Goal: Task Accomplishment & Management: Use online tool/utility

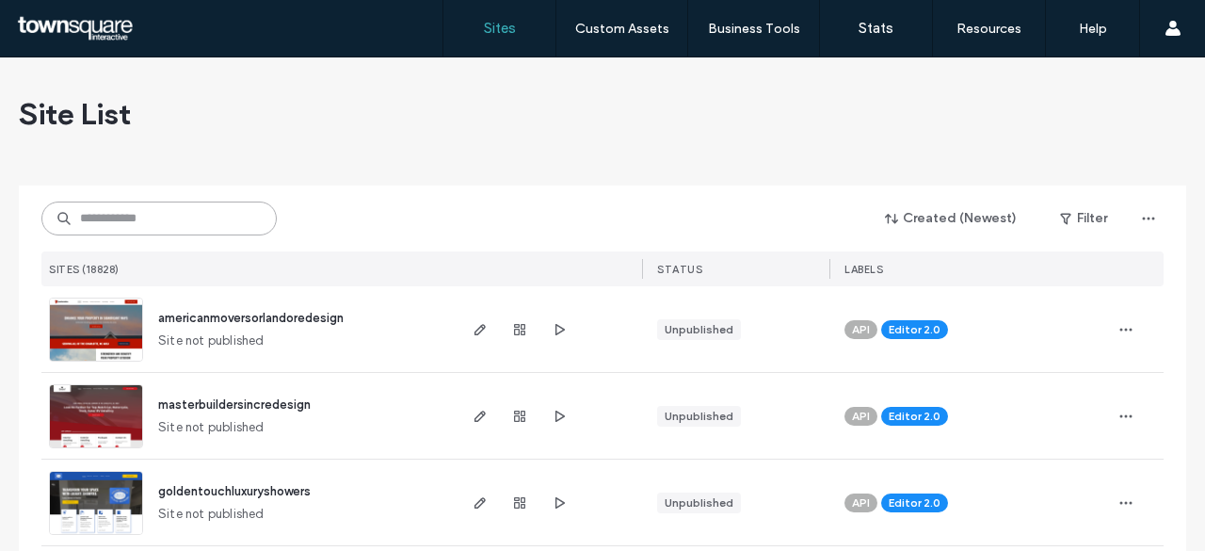
click at [161, 221] on input at bounding box center [158, 218] width 235 height 34
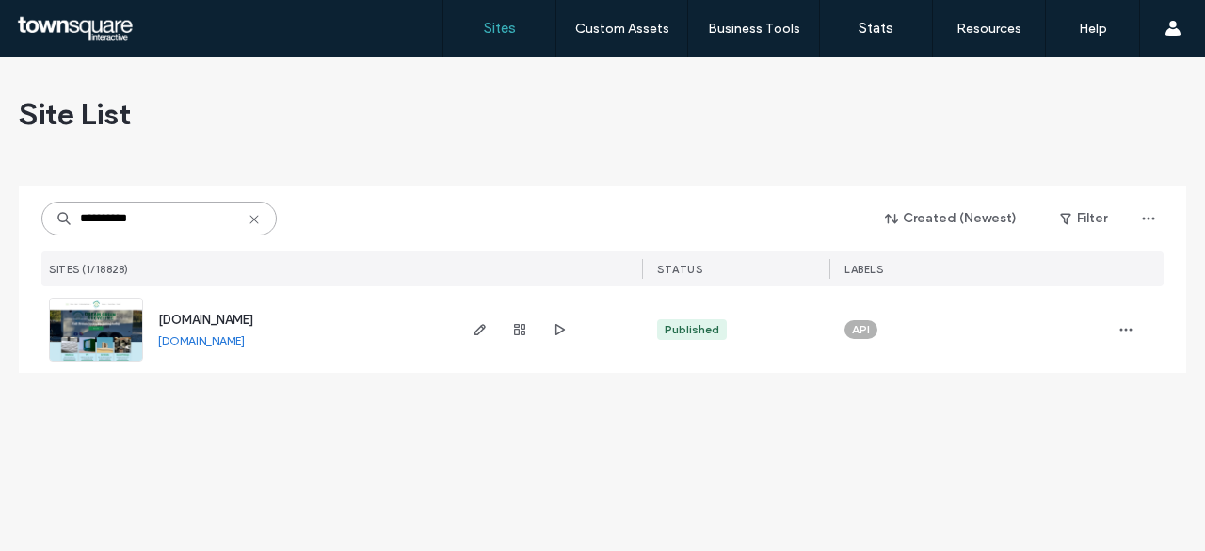
type input "**********"
click at [216, 317] on span "[DOMAIN_NAME]" at bounding box center [205, 319] width 95 height 14
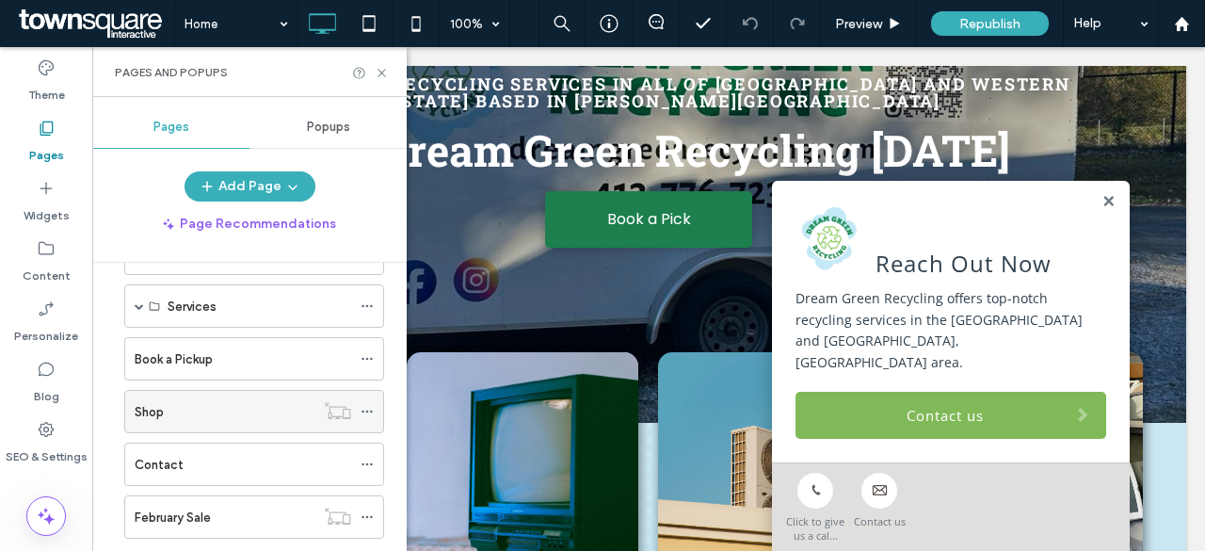
scroll to position [164, 0]
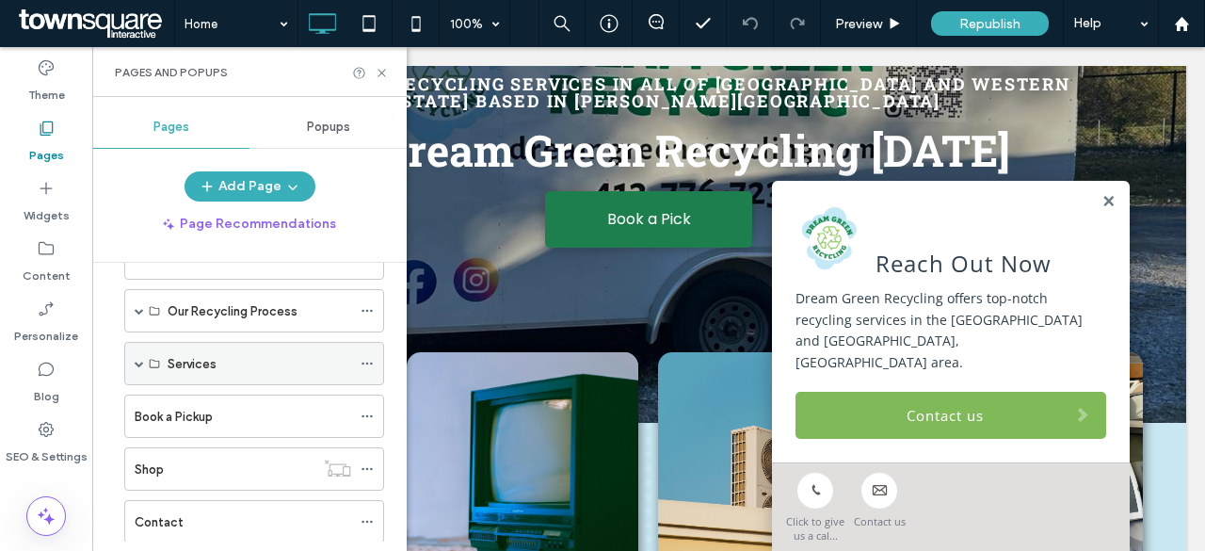
click at [186, 359] on label "Services" at bounding box center [192, 363] width 49 height 33
click at [140, 359] on span at bounding box center [139, 363] width 9 height 9
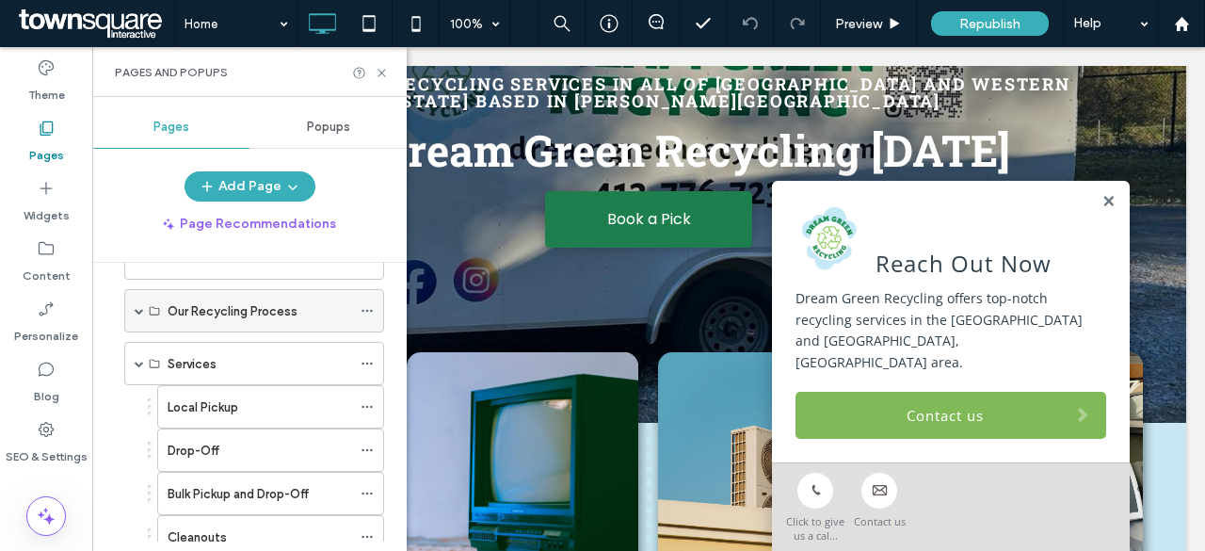
click at [135, 306] on span at bounding box center [139, 310] width 9 height 9
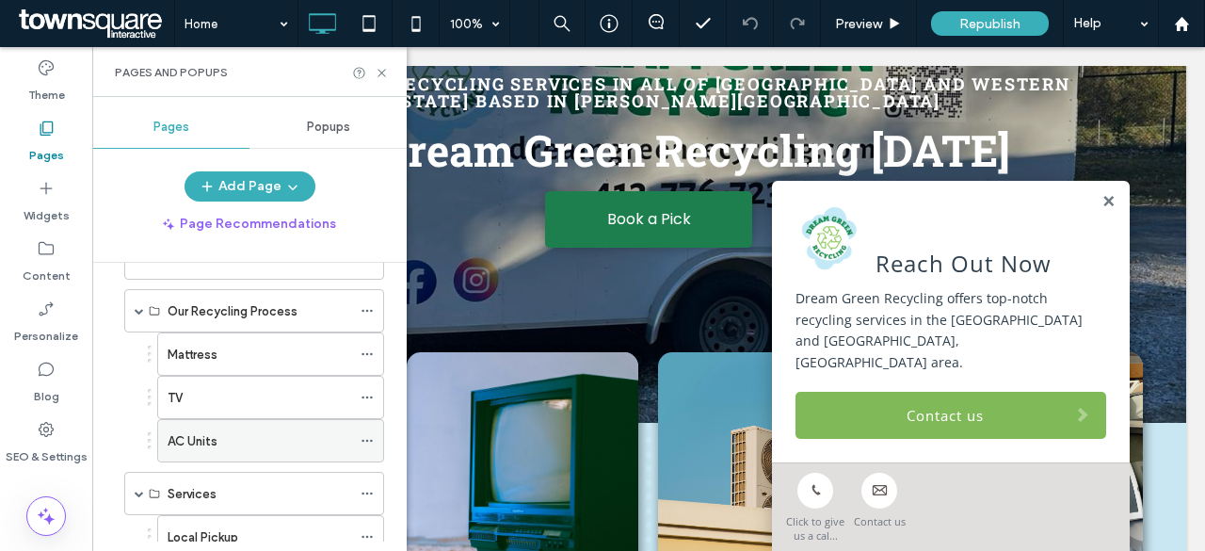
click at [215, 434] on label "AC Units" at bounding box center [193, 440] width 50 height 33
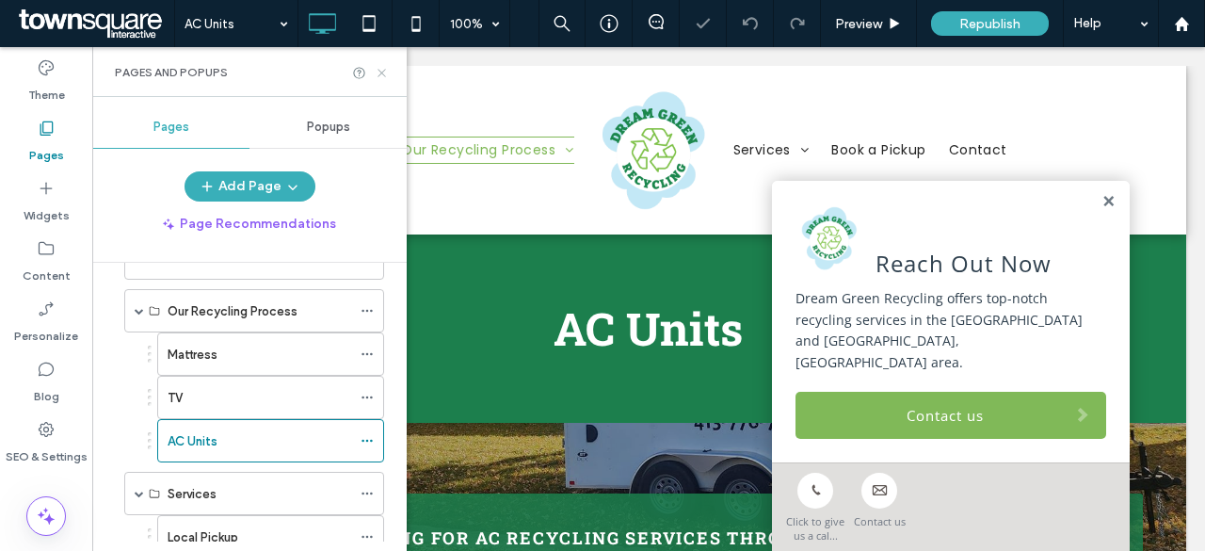
click at [378, 71] on icon at bounding box center [382, 73] width 14 height 14
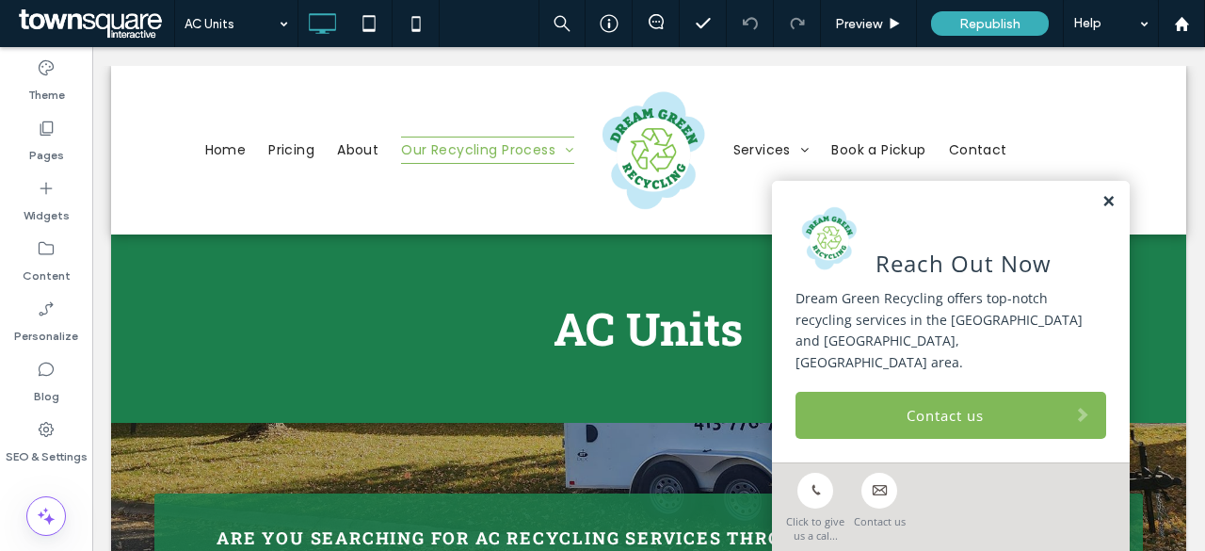
click at [1101, 210] on link at bounding box center [1108, 202] width 14 height 16
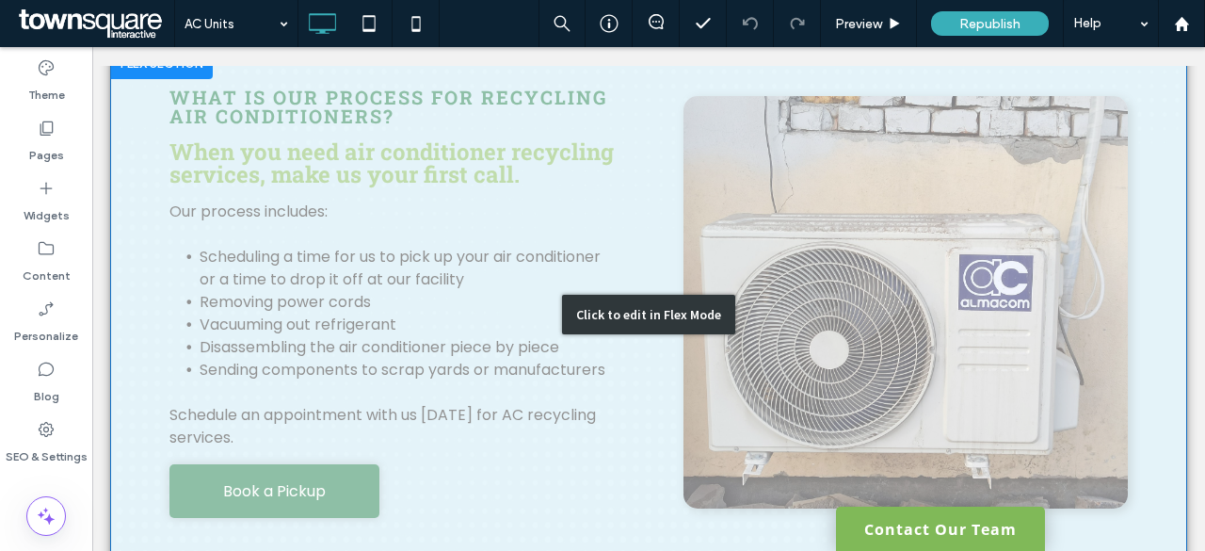
scroll to position [941, 0]
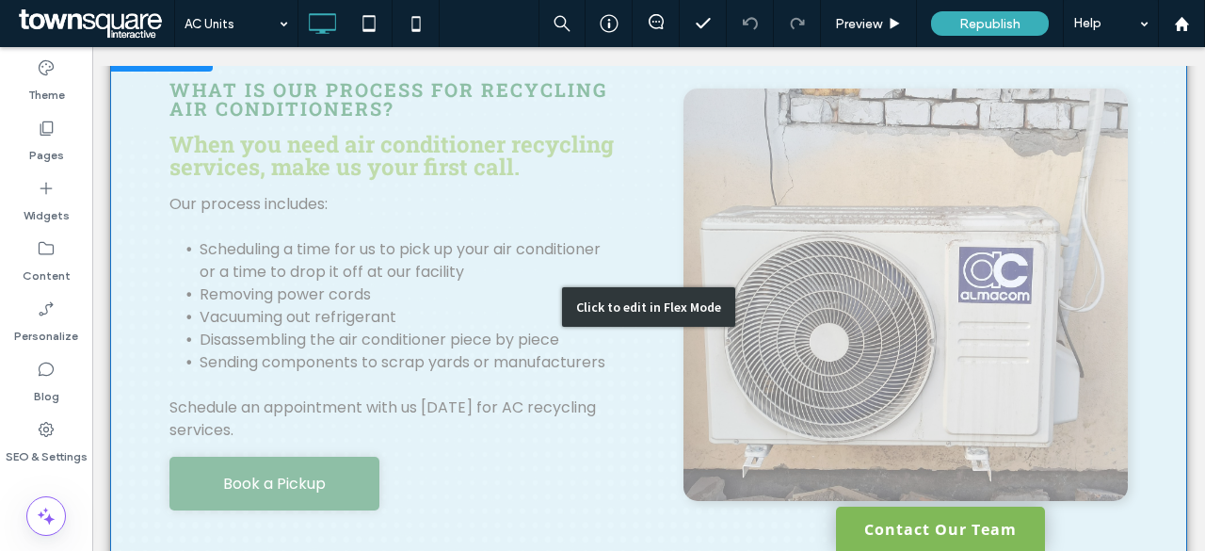
click at [806, 197] on div "Click to edit in Flex Mode" at bounding box center [648, 306] width 1075 height 531
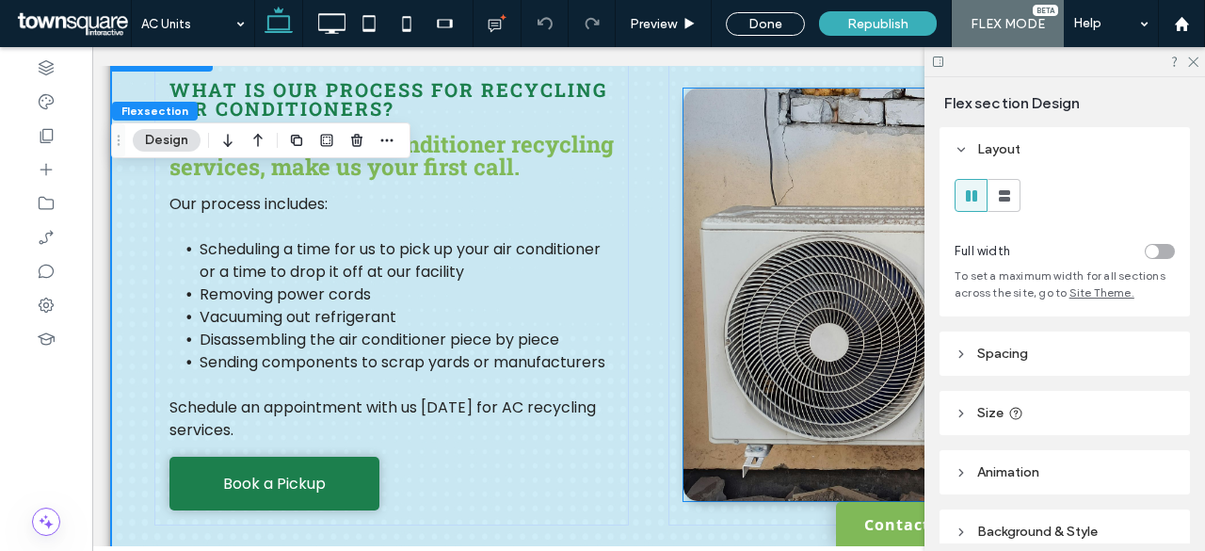
click at [799, 168] on img at bounding box center [905, 294] width 444 height 412
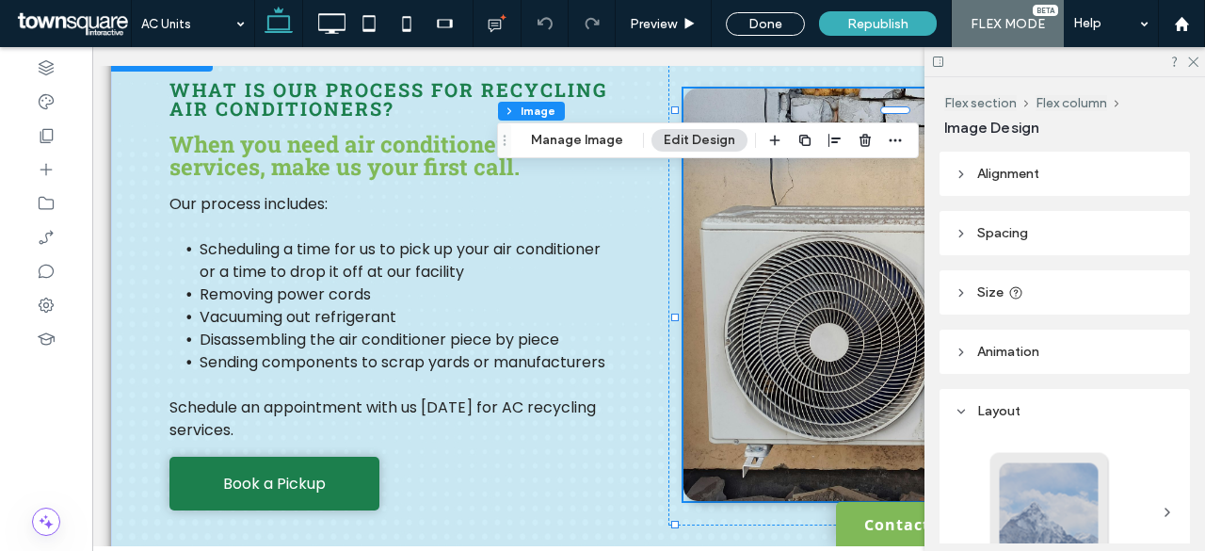
type input "**"
click at [592, 140] on button "Manage Image" at bounding box center [577, 140] width 117 height 23
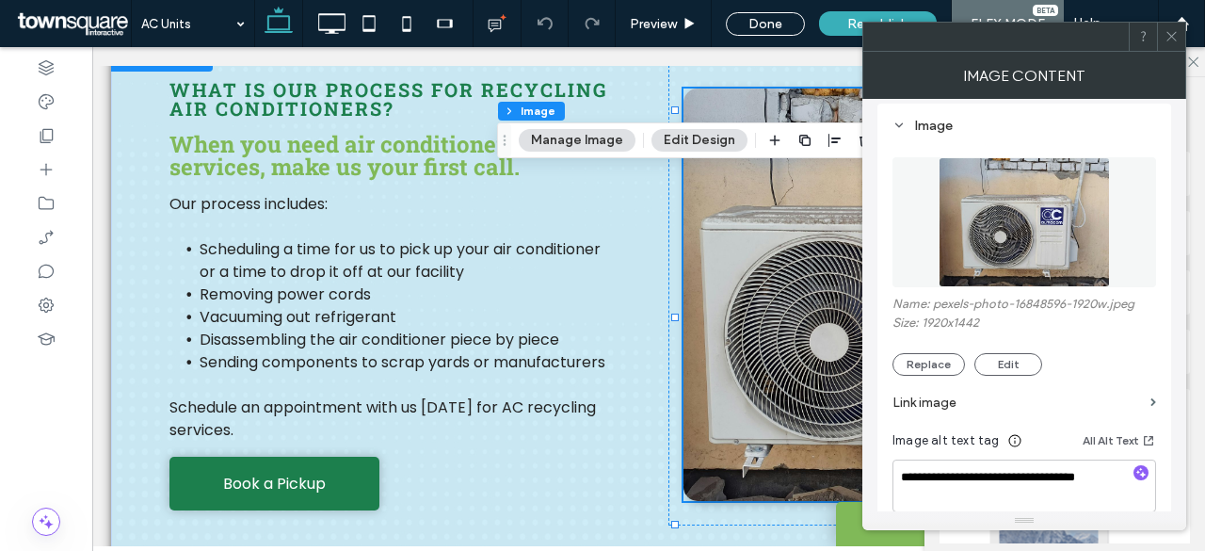
scroll to position [188, 0]
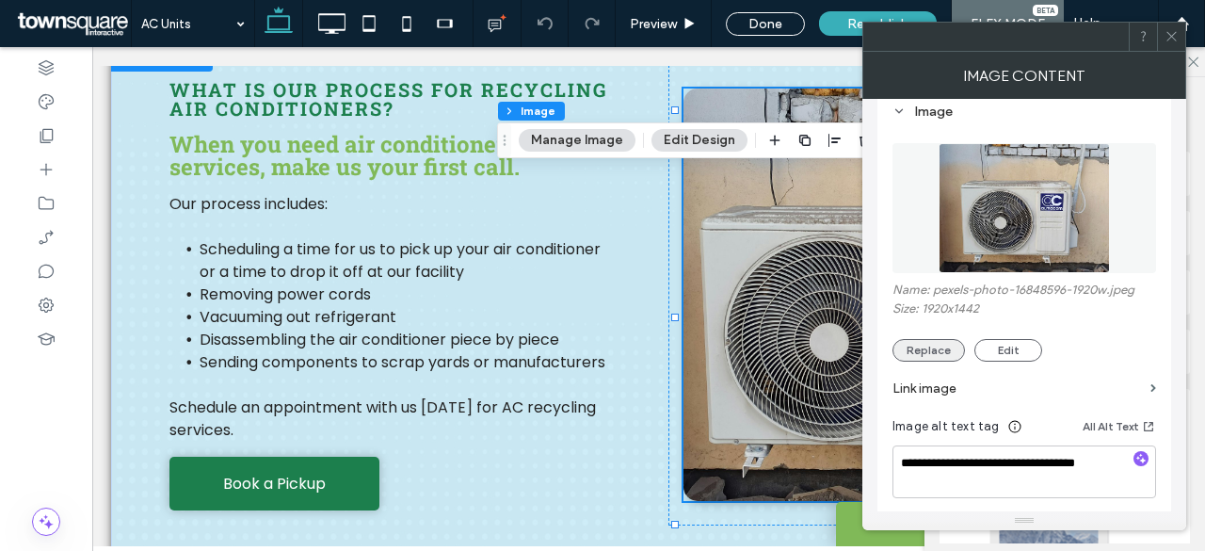
click at [940, 347] on button "Replace" at bounding box center [928, 350] width 72 height 23
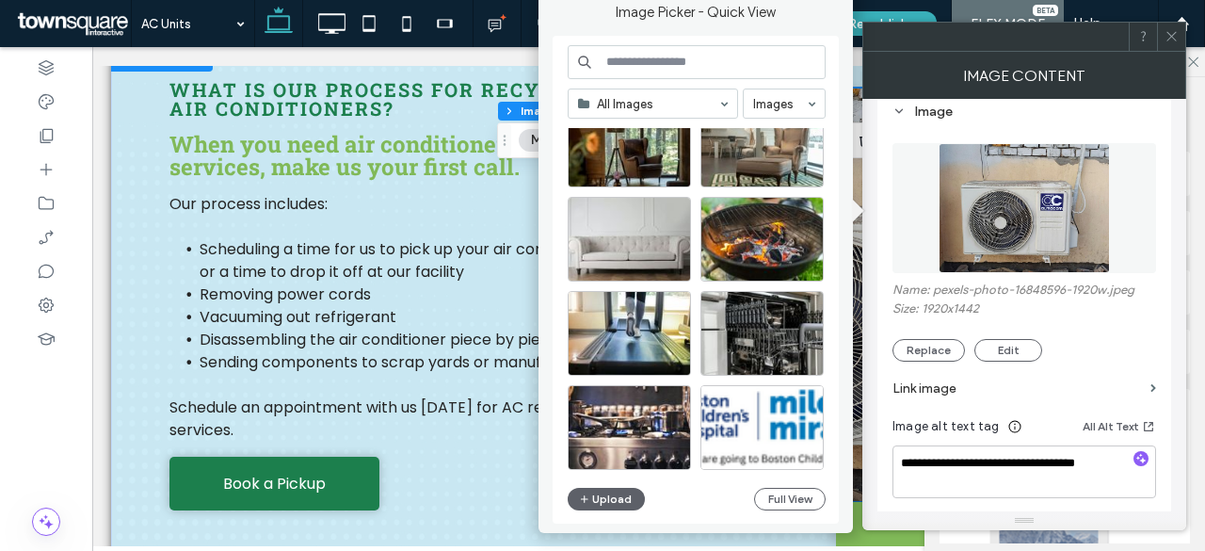
scroll to position [0, 0]
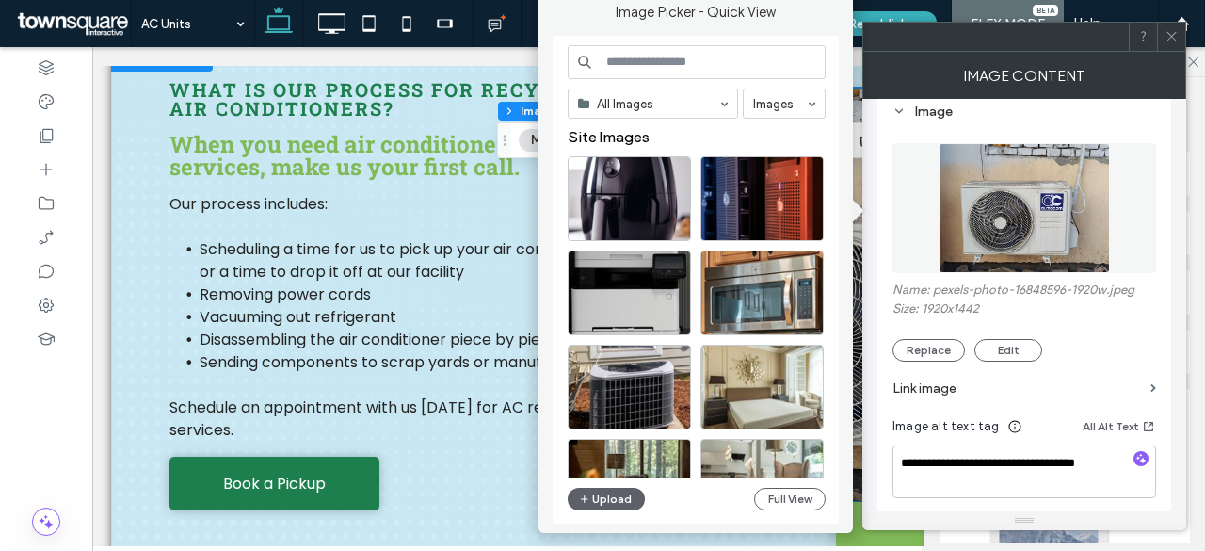
click at [651, 62] on input at bounding box center [696, 62] width 258 height 34
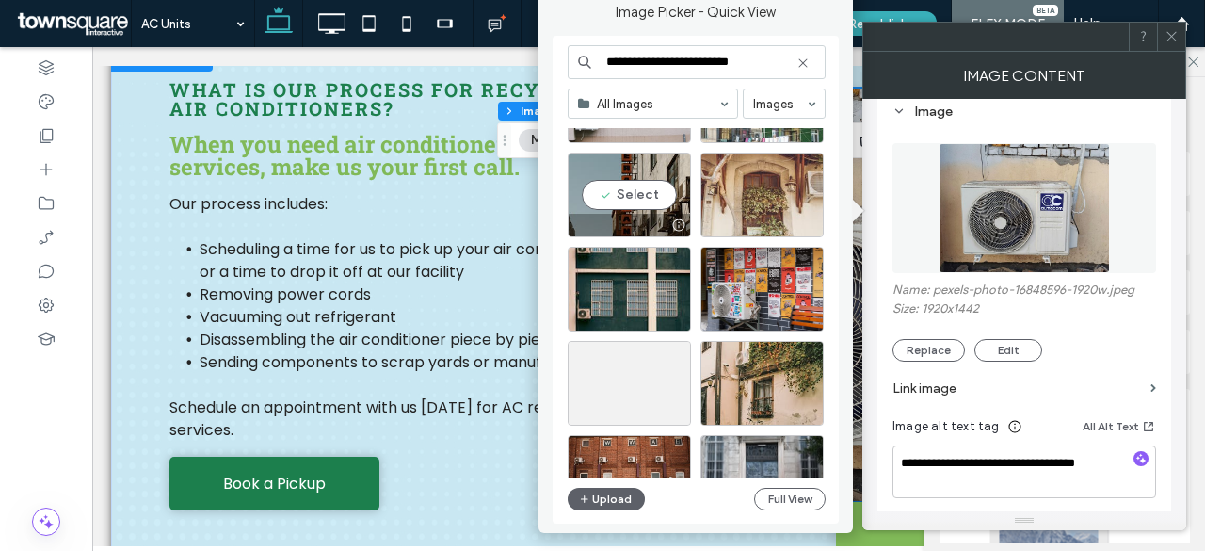
scroll to position [8429, 0]
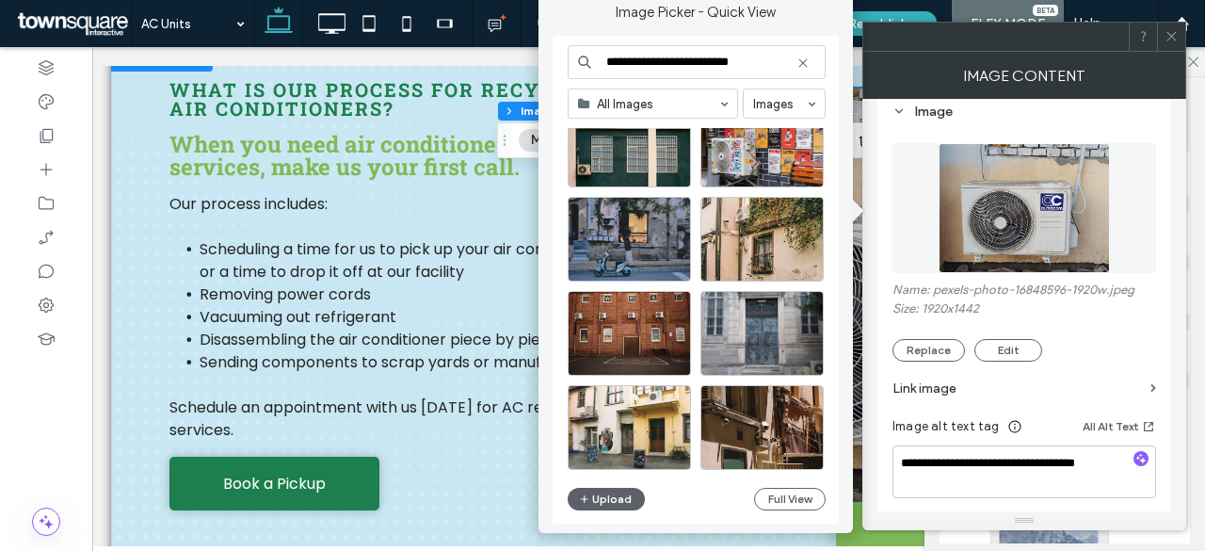
drag, startPoint x: 757, startPoint y: 62, endPoint x: 571, endPoint y: 56, distance: 185.5
click at [571, 56] on input "**********" at bounding box center [696, 62] width 258 height 34
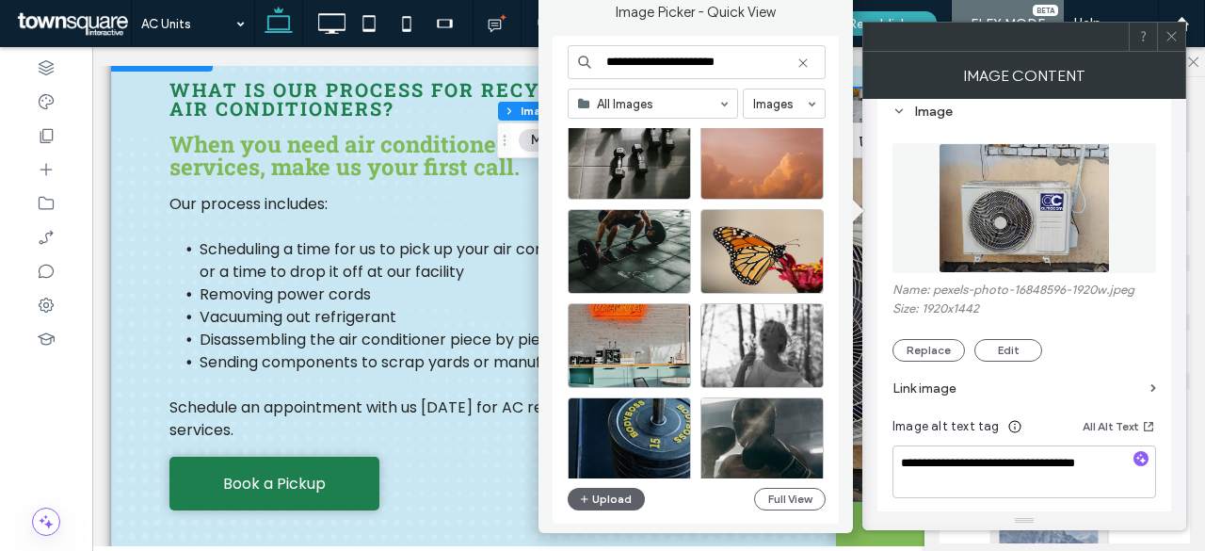
scroll to position [8052, 0]
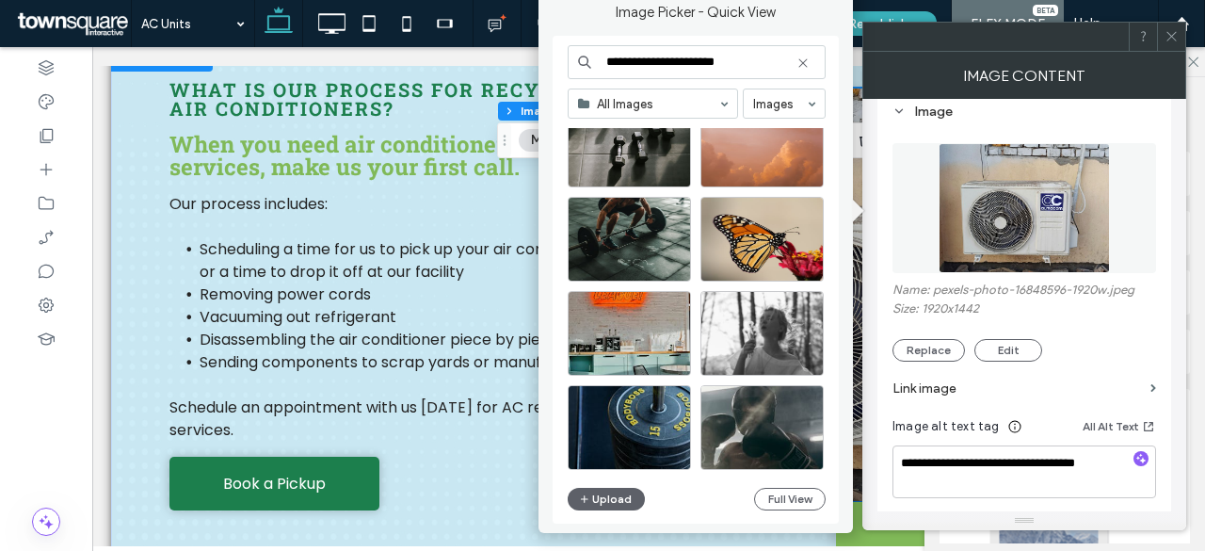
drag, startPoint x: 758, startPoint y: 59, endPoint x: 577, endPoint y: 56, distance: 181.7
click at [578, 56] on div "**********" at bounding box center [696, 62] width 258 height 34
type input "*"
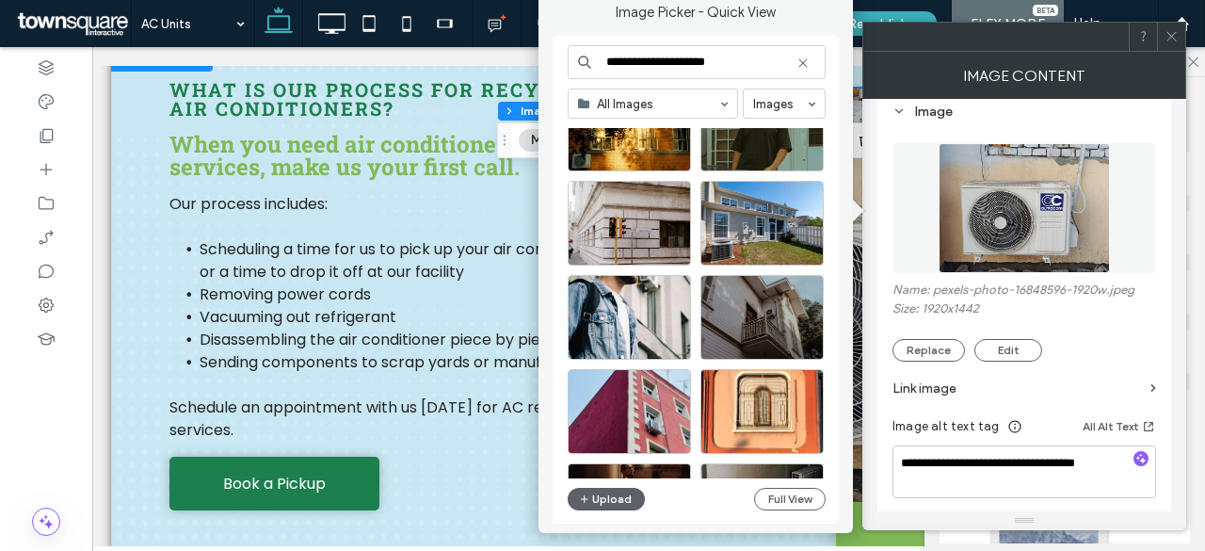
scroll to position [2971, 0]
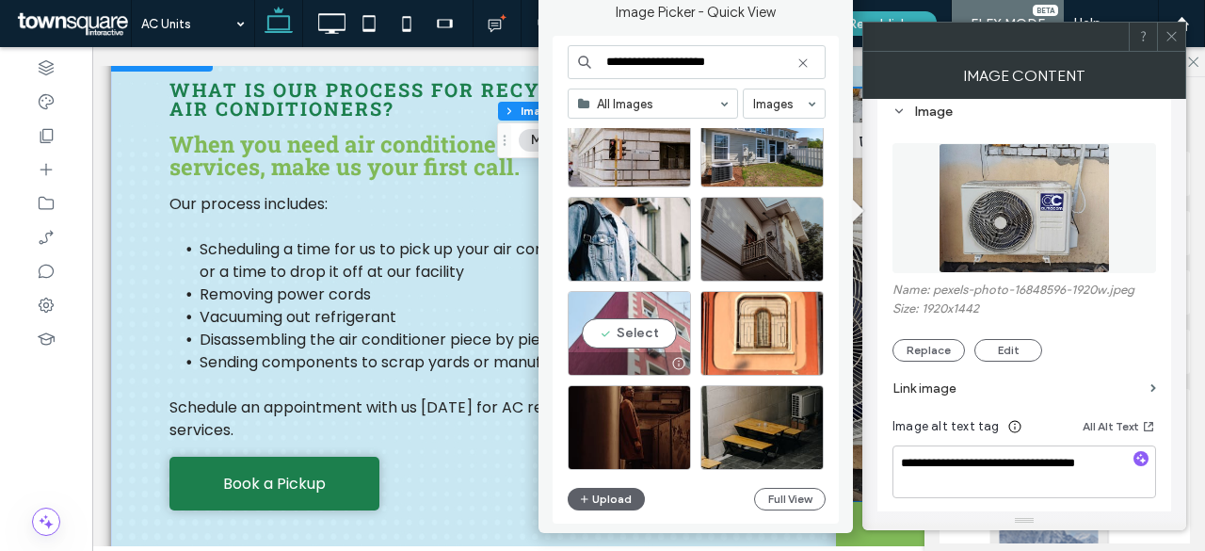
type input "**********"
click at [630, 329] on div "Select" at bounding box center [628, 333] width 123 height 85
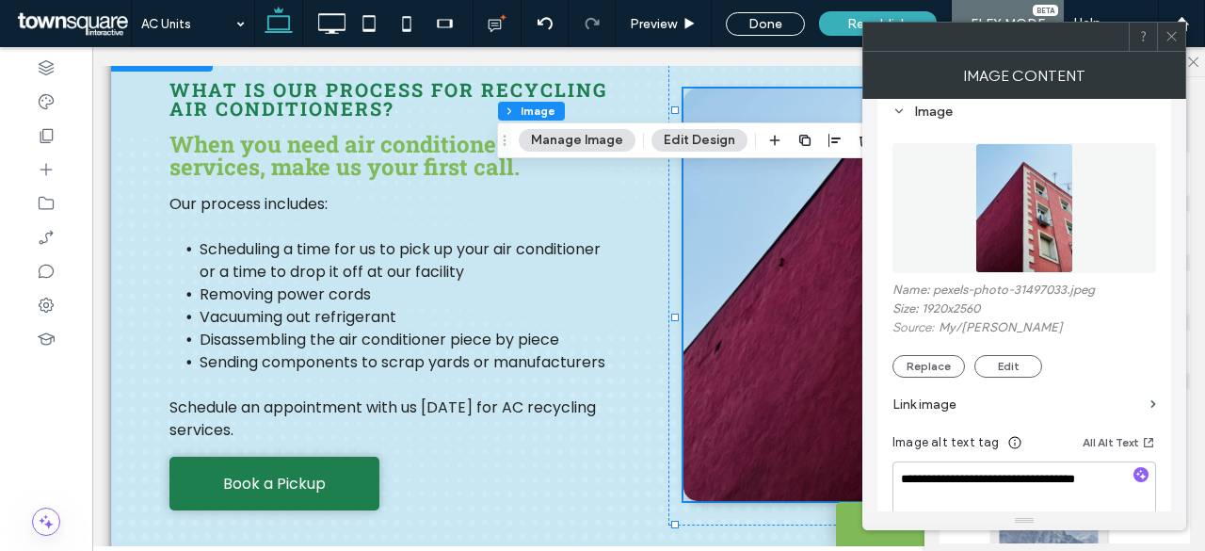
click at [1174, 33] on icon at bounding box center [1171, 36] width 14 height 14
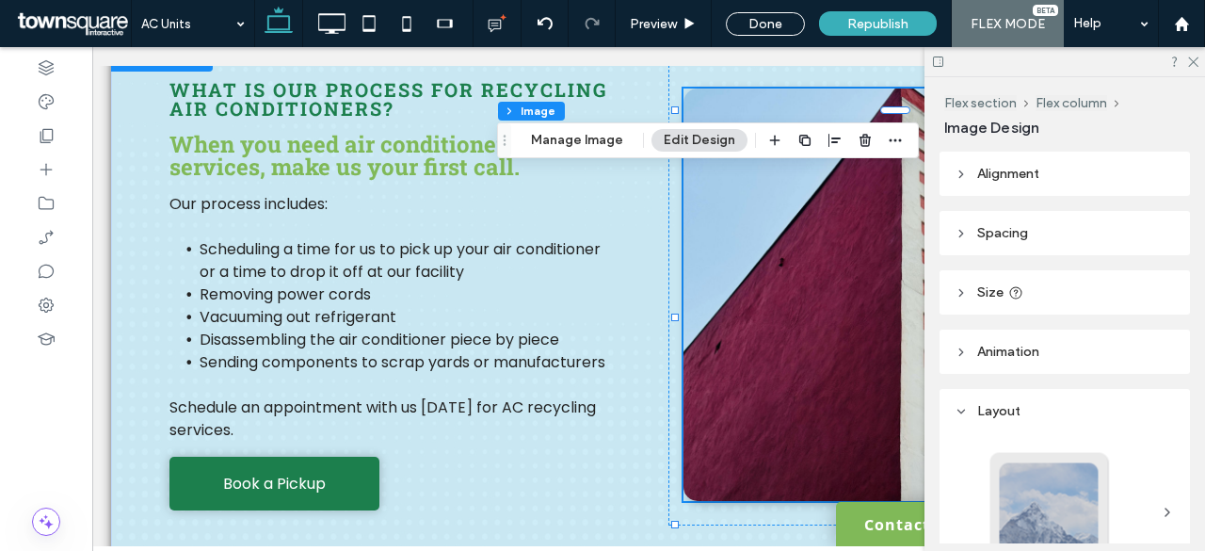
click at [1201, 61] on div at bounding box center [1064, 61] width 280 height 29
click at [1191, 61] on use at bounding box center [1193, 62] width 10 height 10
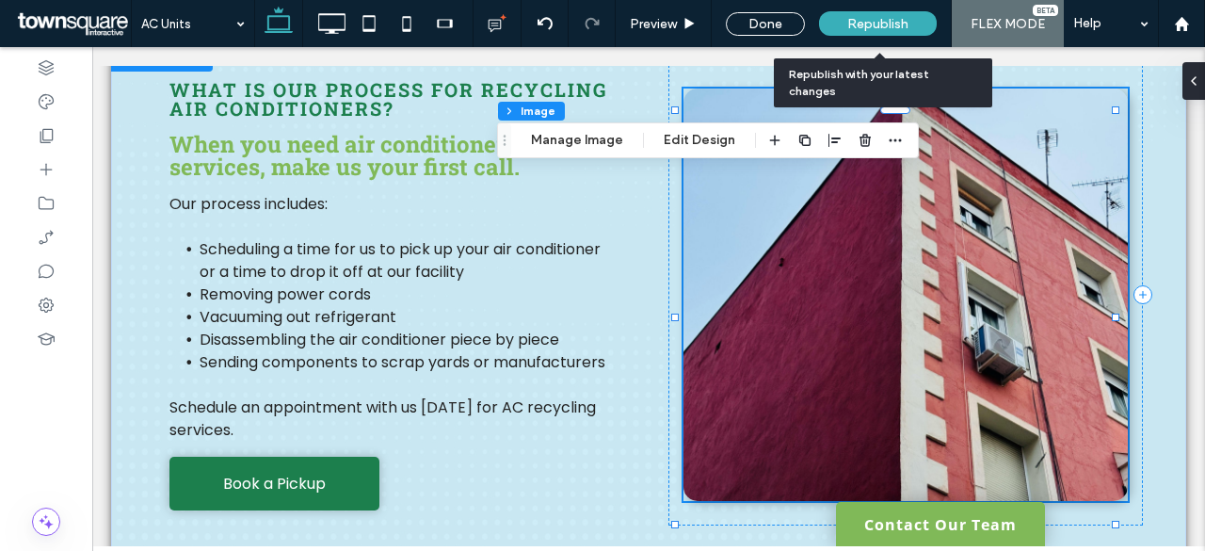
click at [879, 25] on span "Republish" at bounding box center [877, 24] width 61 height 16
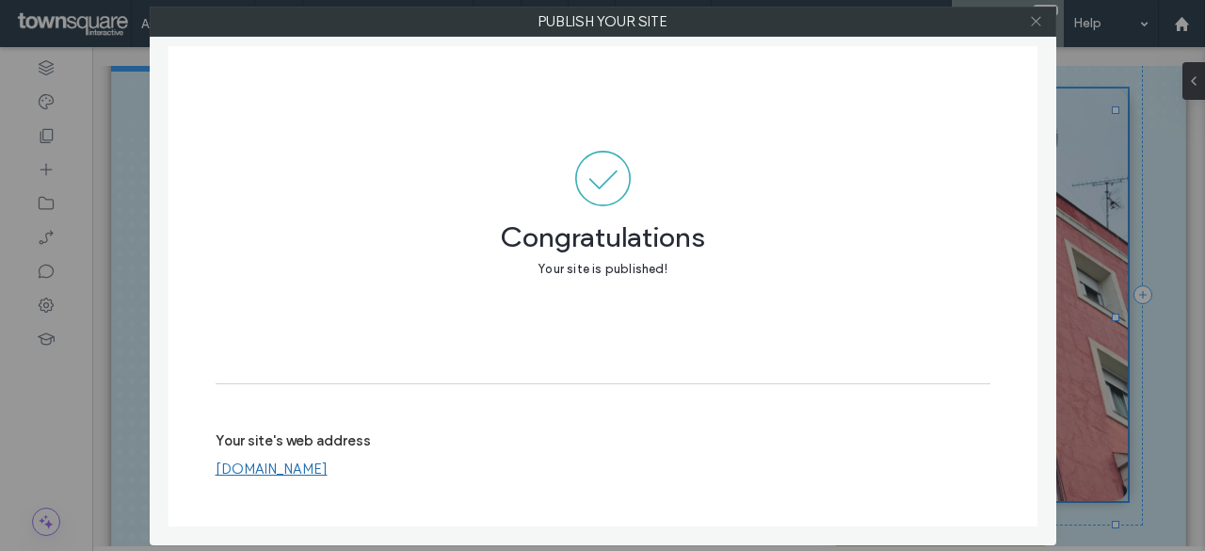
click at [1037, 21] on icon at bounding box center [1036, 21] width 14 height 14
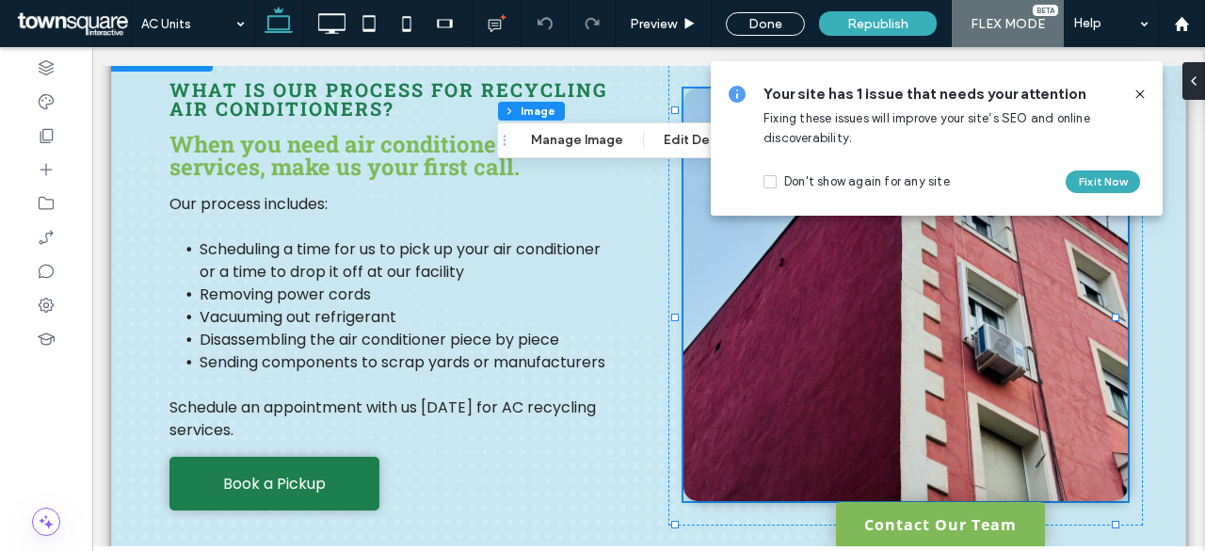
click at [1141, 95] on use at bounding box center [1139, 93] width 8 height 8
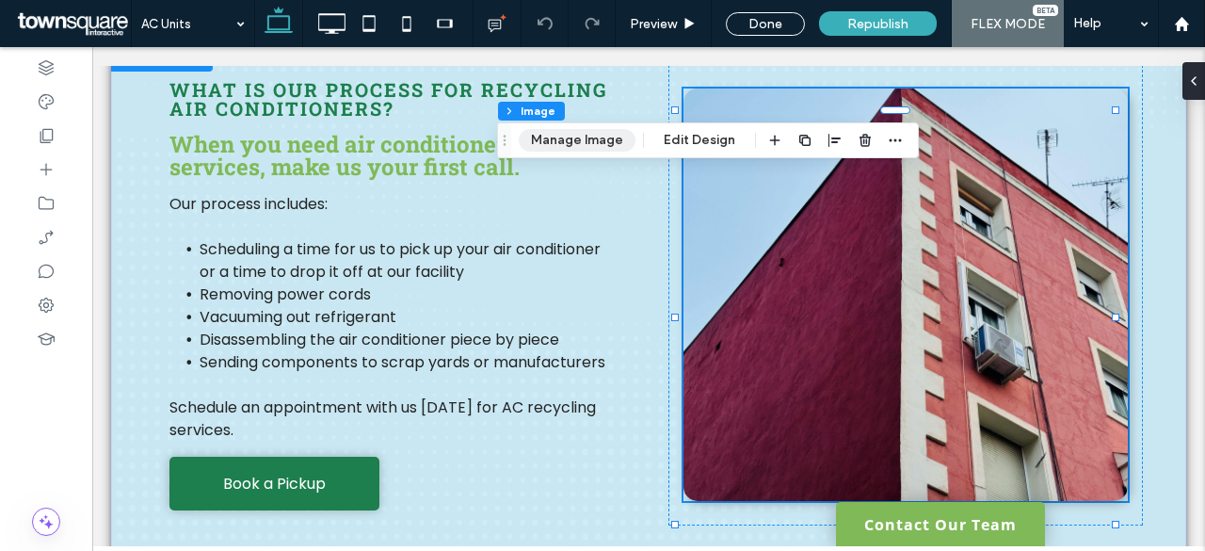
click at [559, 146] on button "Manage Image" at bounding box center [577, 140] width 117 height 23
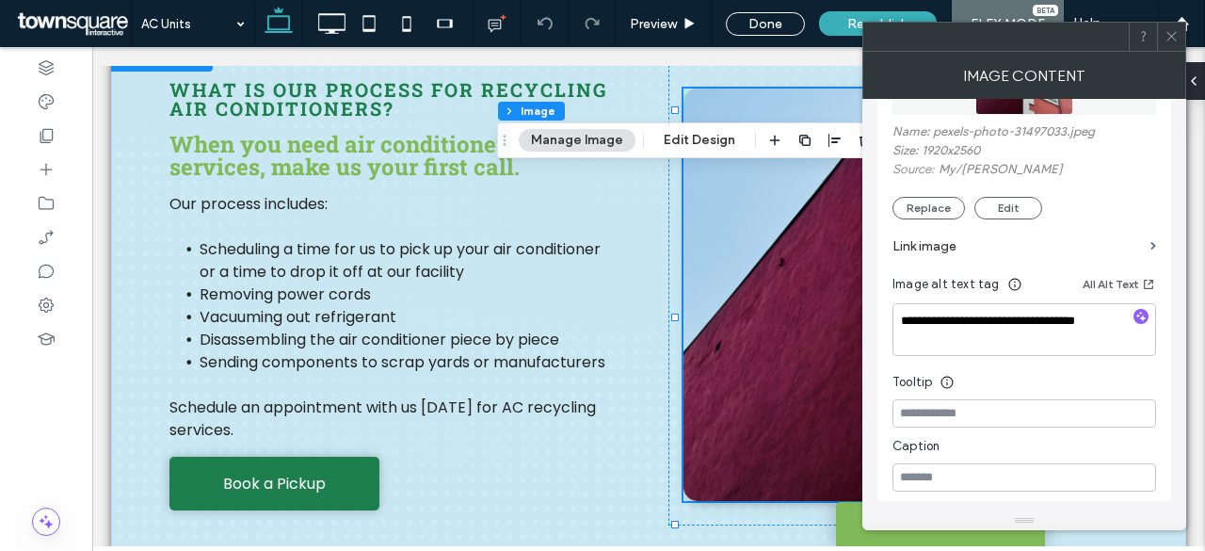
scroll to position [376, 0]
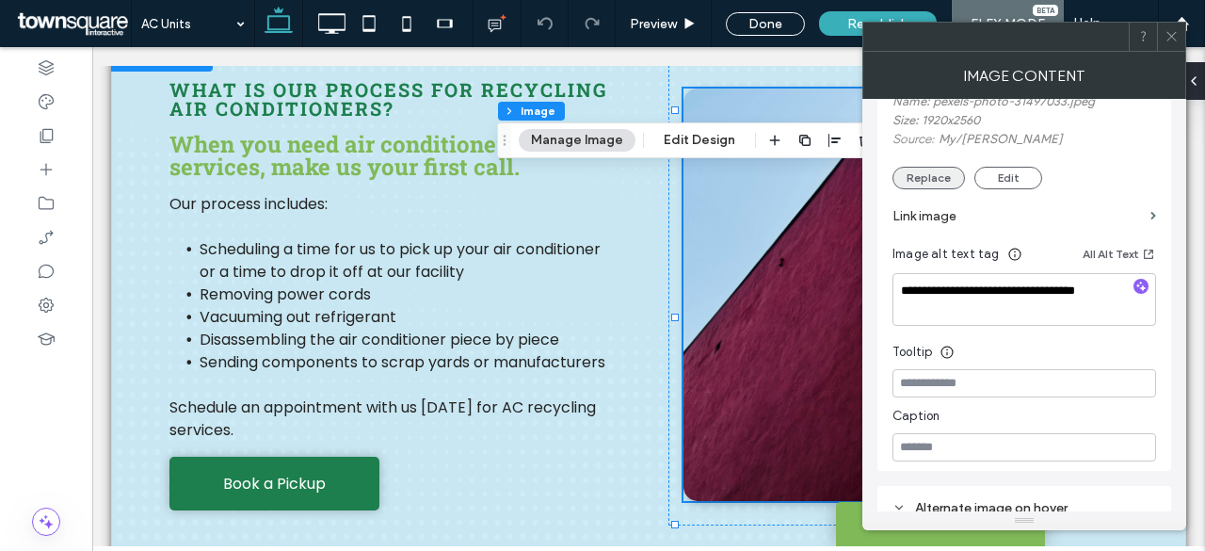
click at [936, 184] on button "Replace" at bounding box center [928, 178] width 72 height 23
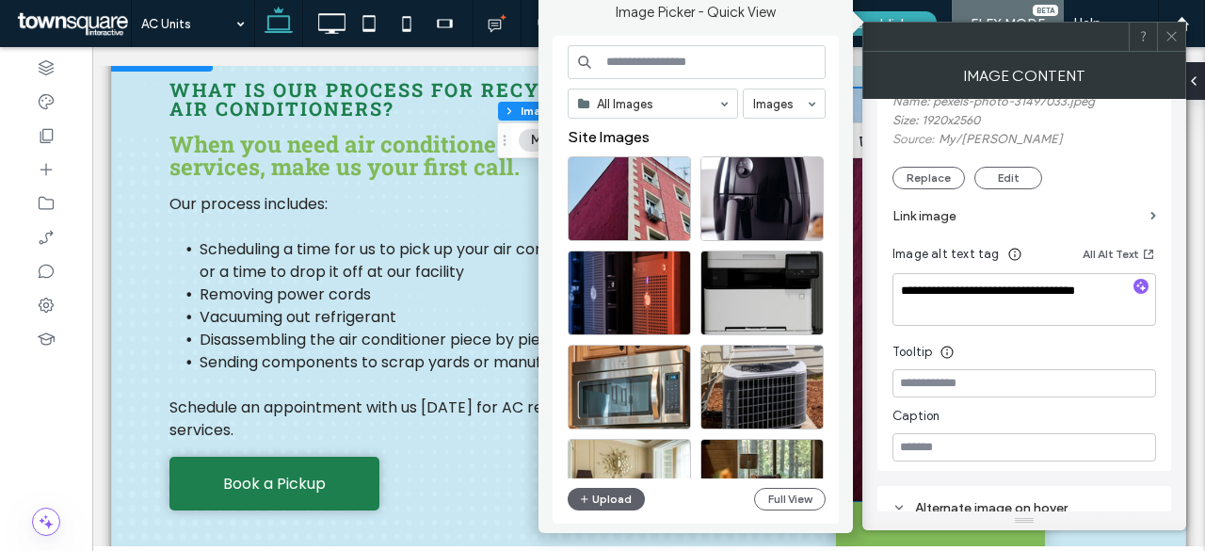
click at [638, 63] on input at bounding box center [696, 62] width 258 height 34
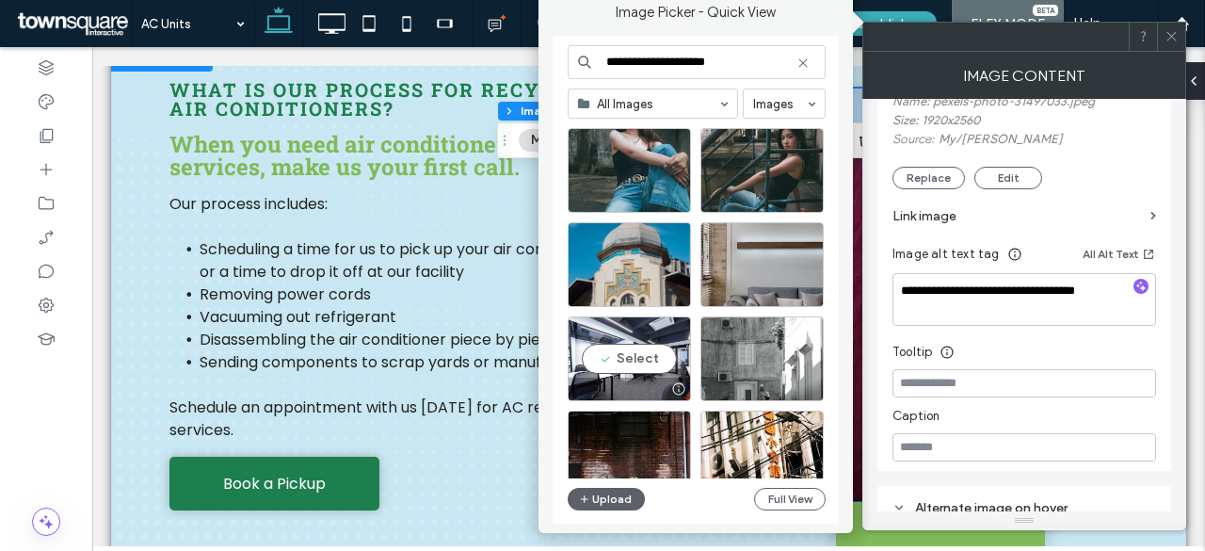
scroll to position [0, 0]
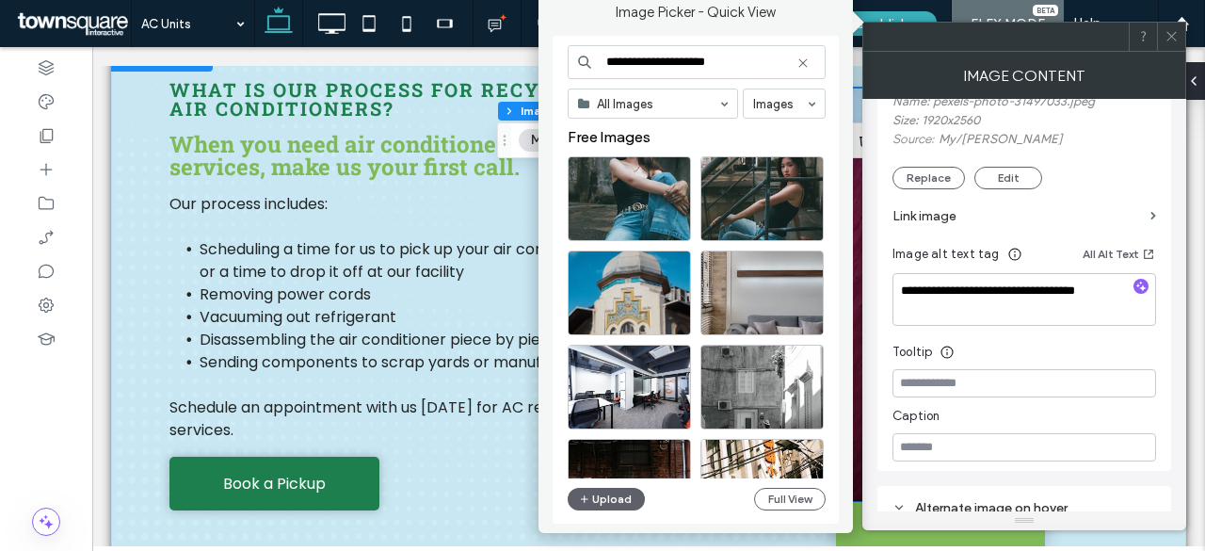
type input "**********"
click at [1174, 36] on icon at bounding box center [1171, 36] width 14 height 14
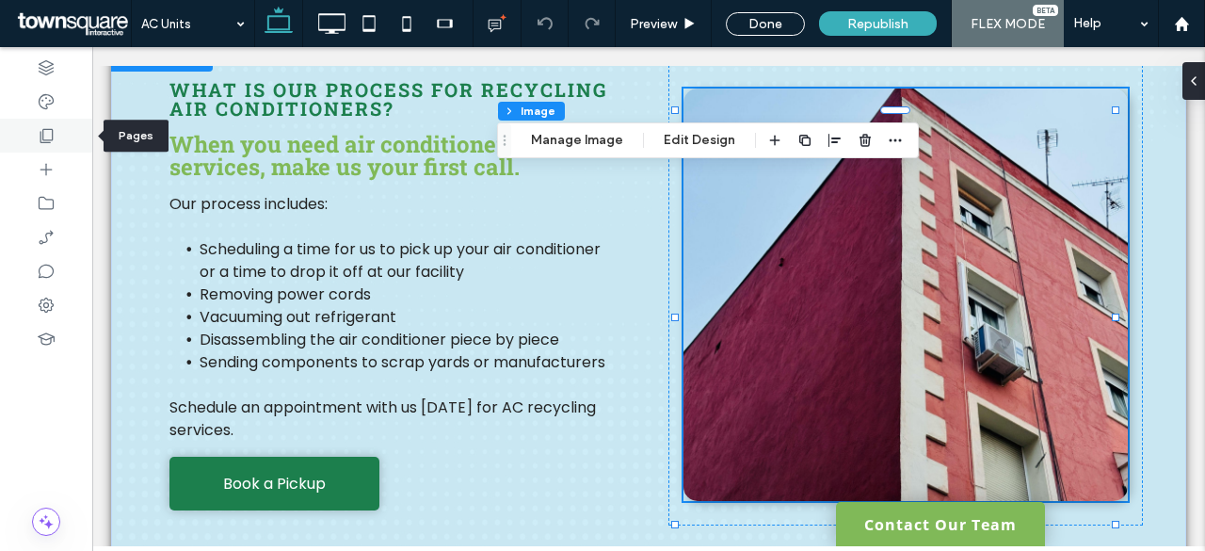
click at [42, 136] on use at bounding box center [46, 136] width 13 height 14
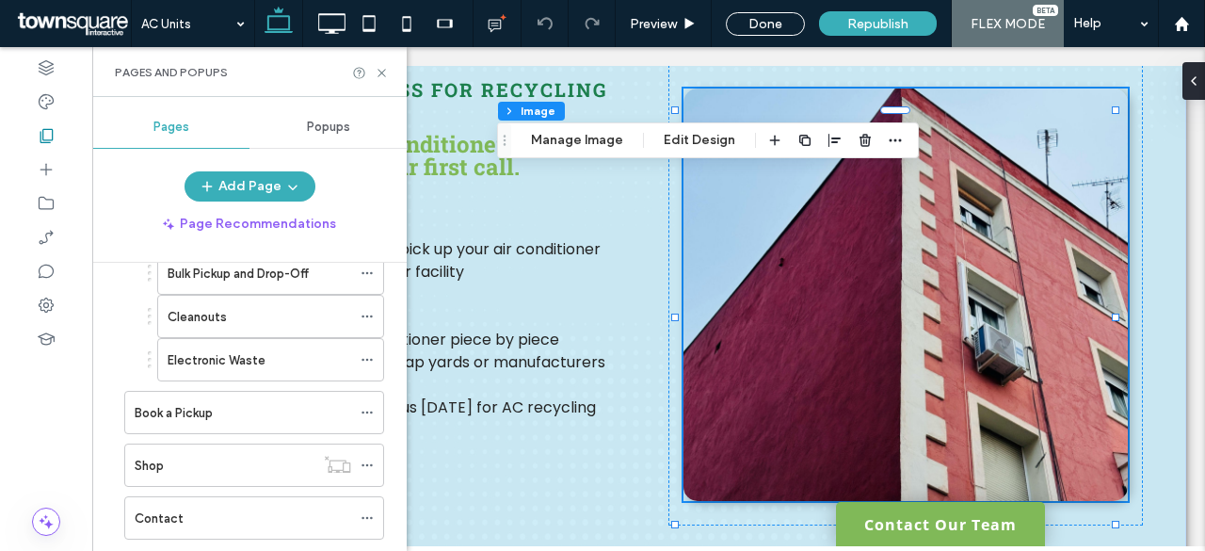
scroll to position [565, 0]
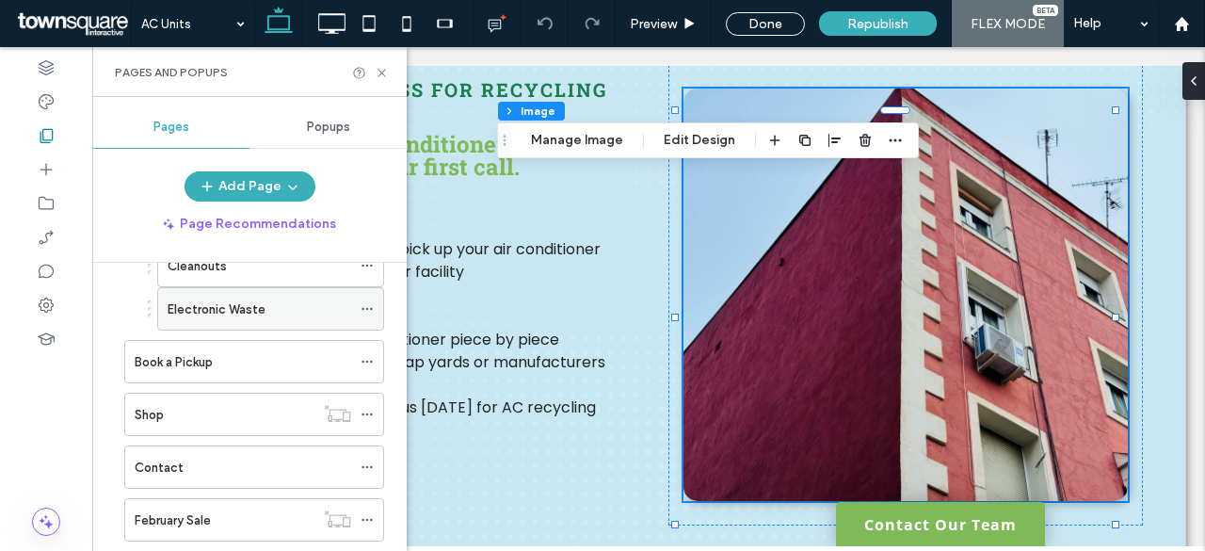
click at [205, 296] on label "Electronic Waste" at bounding box center [217, 309] width 98 height 33
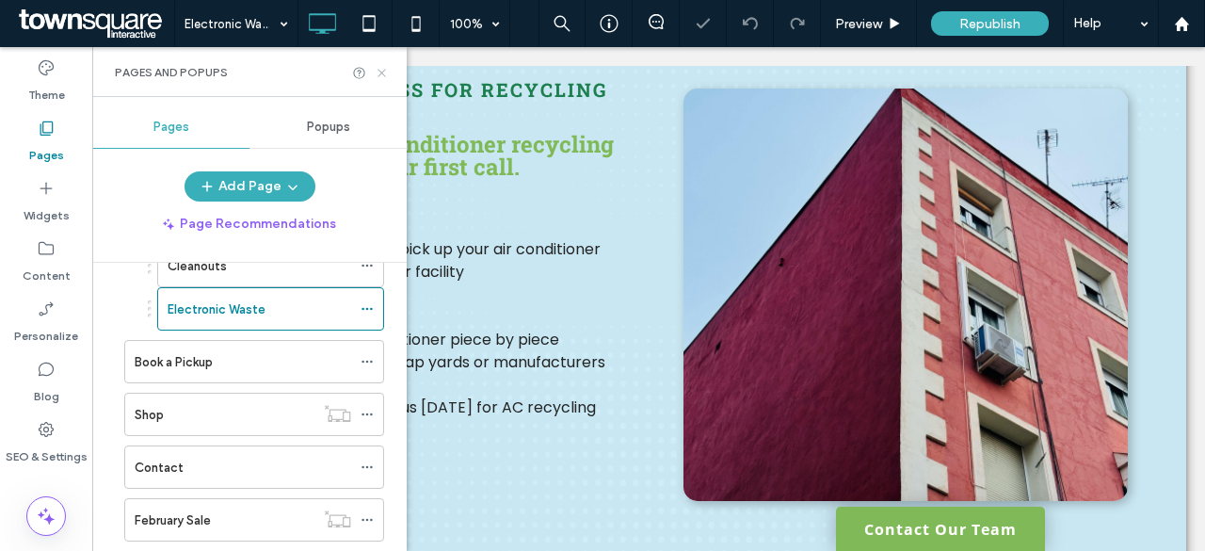
click at [379, 72] on icon at bounding box center [382, 73] width 14 height 14
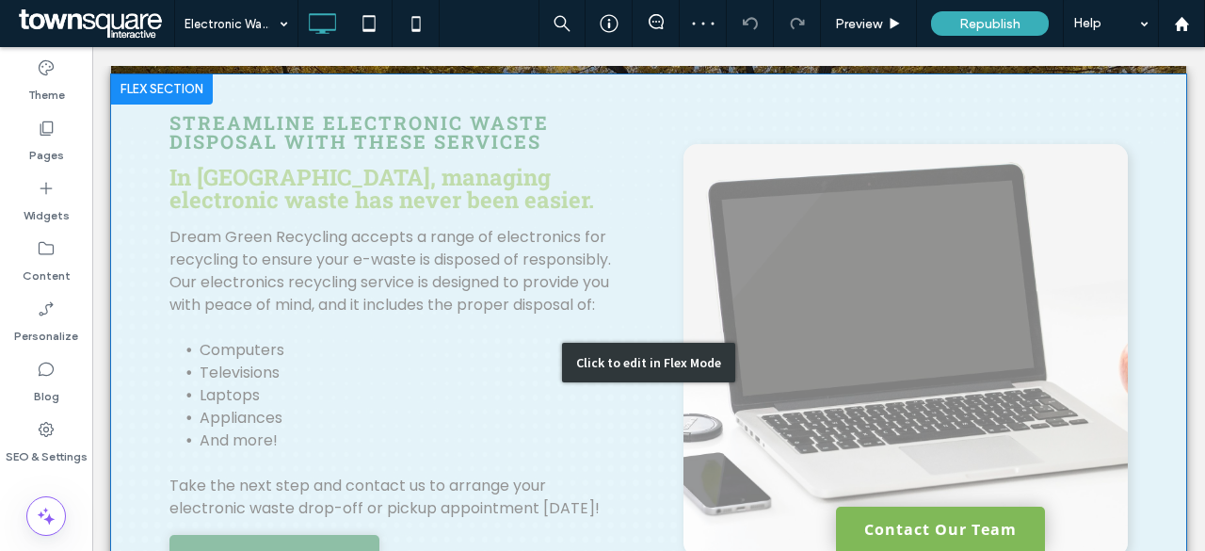
scroll to position [1035, 0]
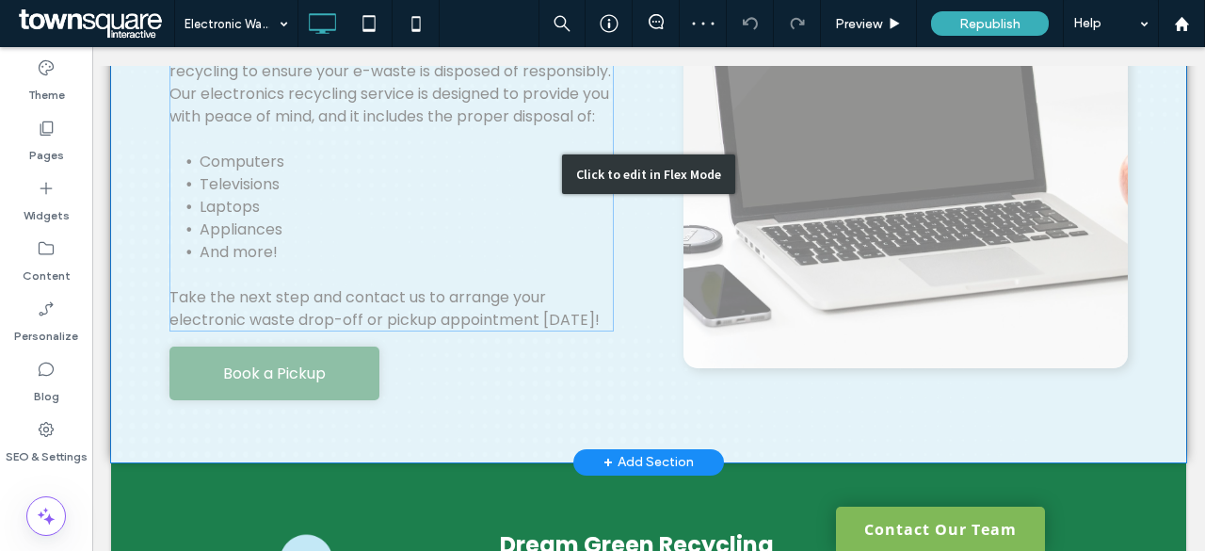
click at [280, 247] on div "Click to edit in Flex Mode" at bounding box center [648, 174] width 1075 height 576
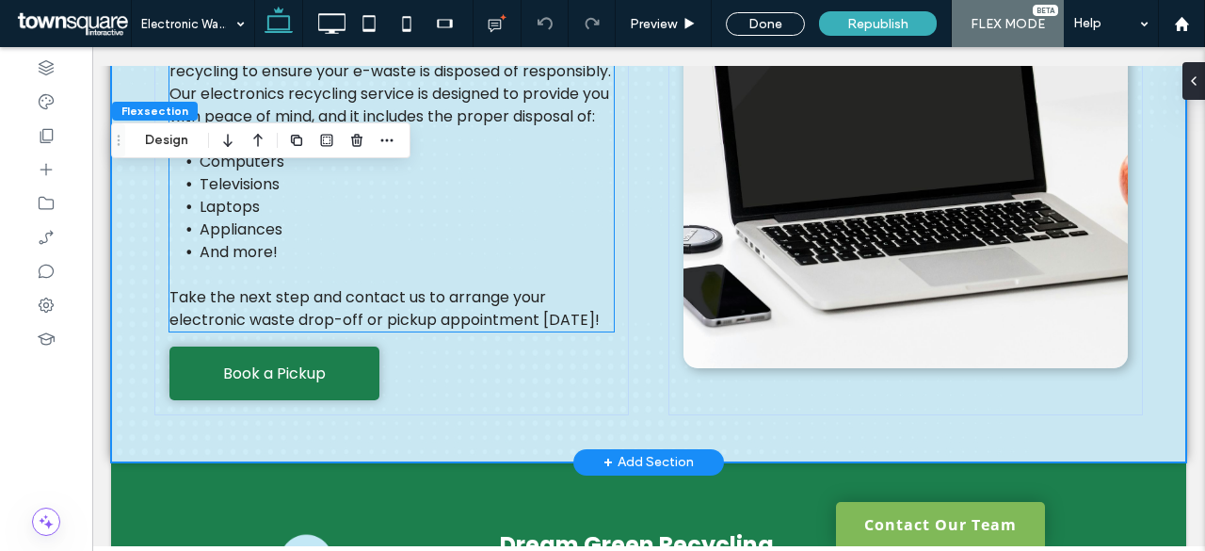
click at [250, 240] on span "Appliances" at bounding box center [241, 229] width 83 height 22
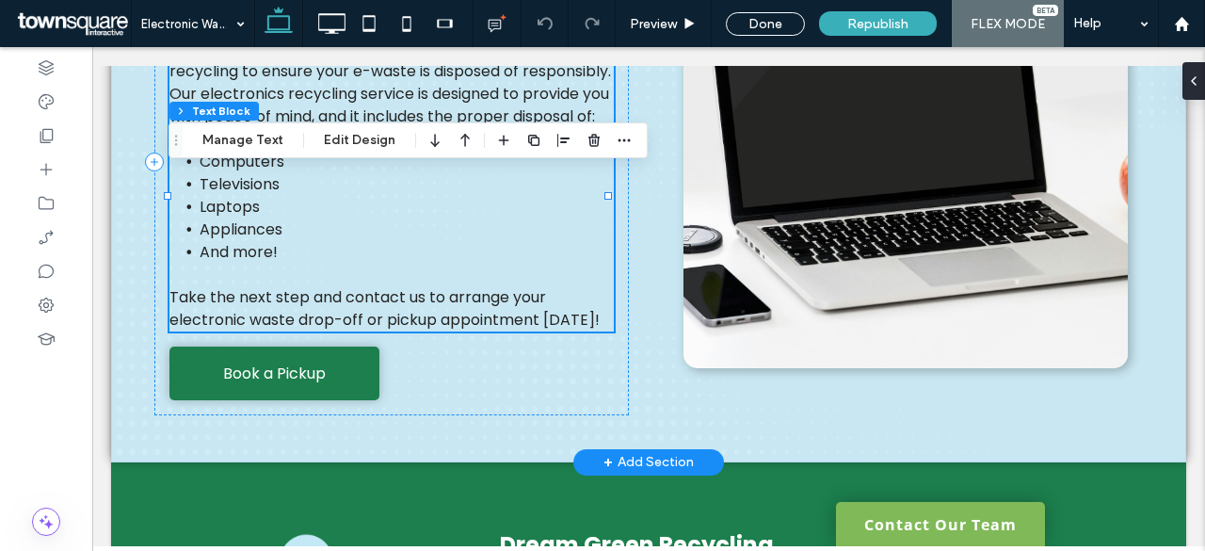
click at [270, 195] on span "Televisions" at bounding box center [240, 184] width 80 height 22
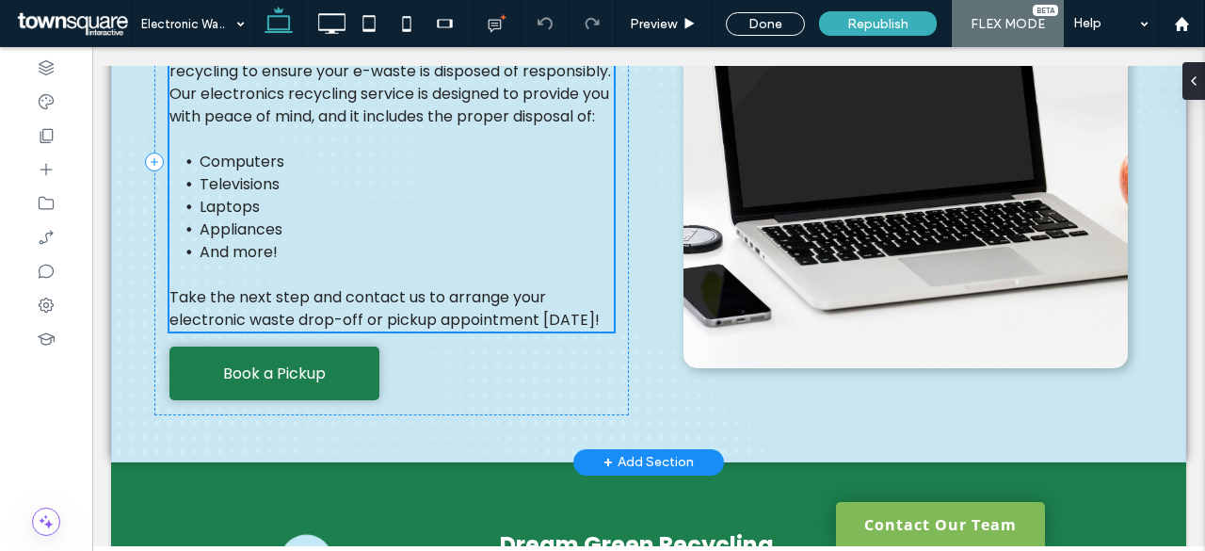
scroll to position [934, 0]
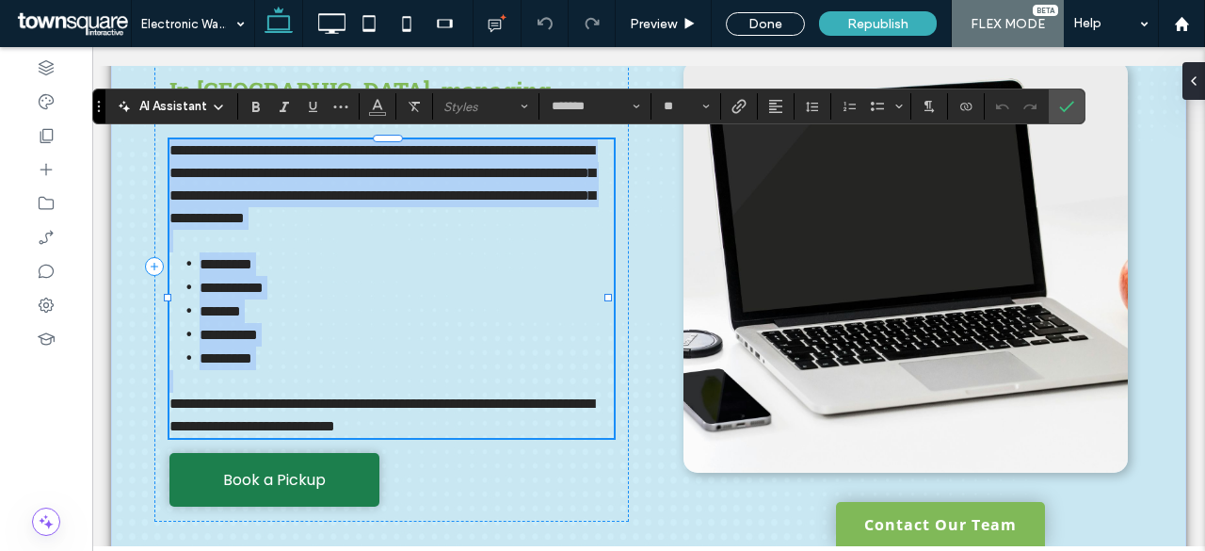
click at [263, 295] on span "**********" at bounding box center [232, 287] width 64 height 14
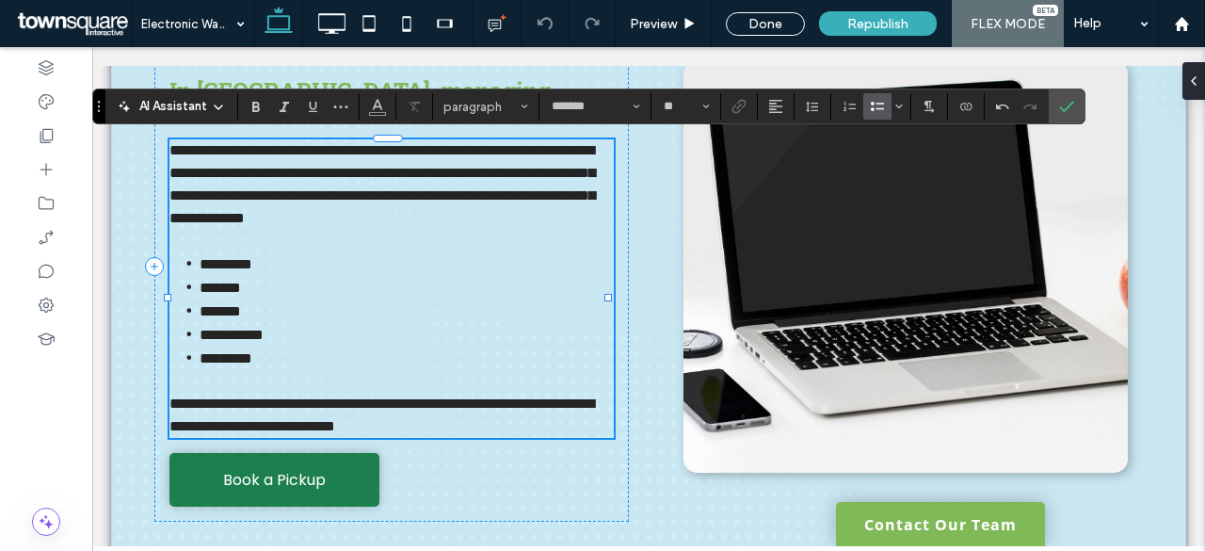
click at [280, 370] on li "*********" at bounding box center [407, 358] width 414 height 24
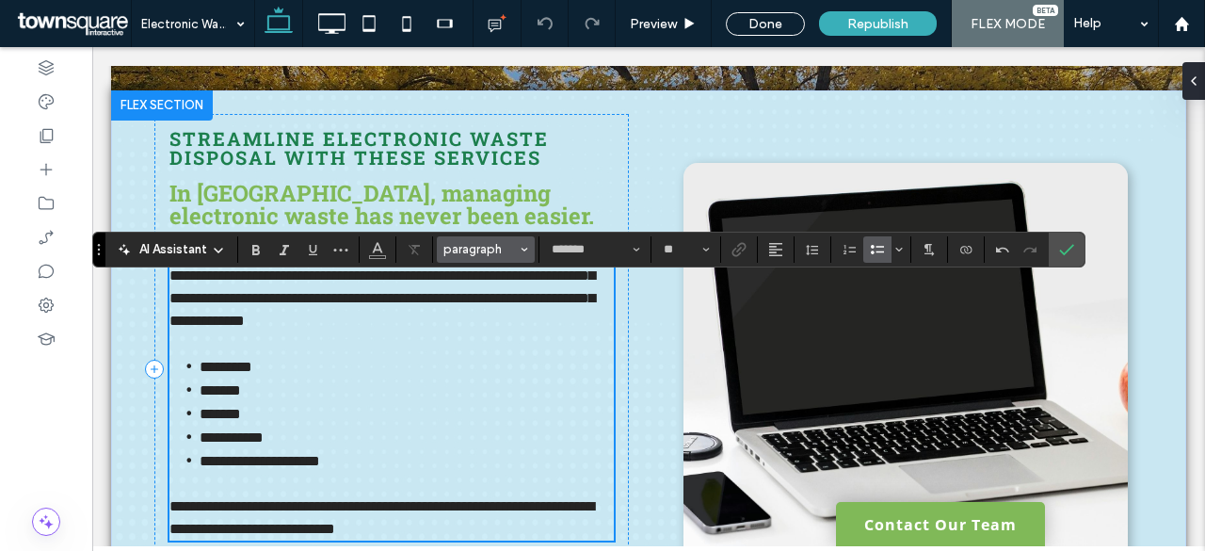
scroll to position [839, 0]
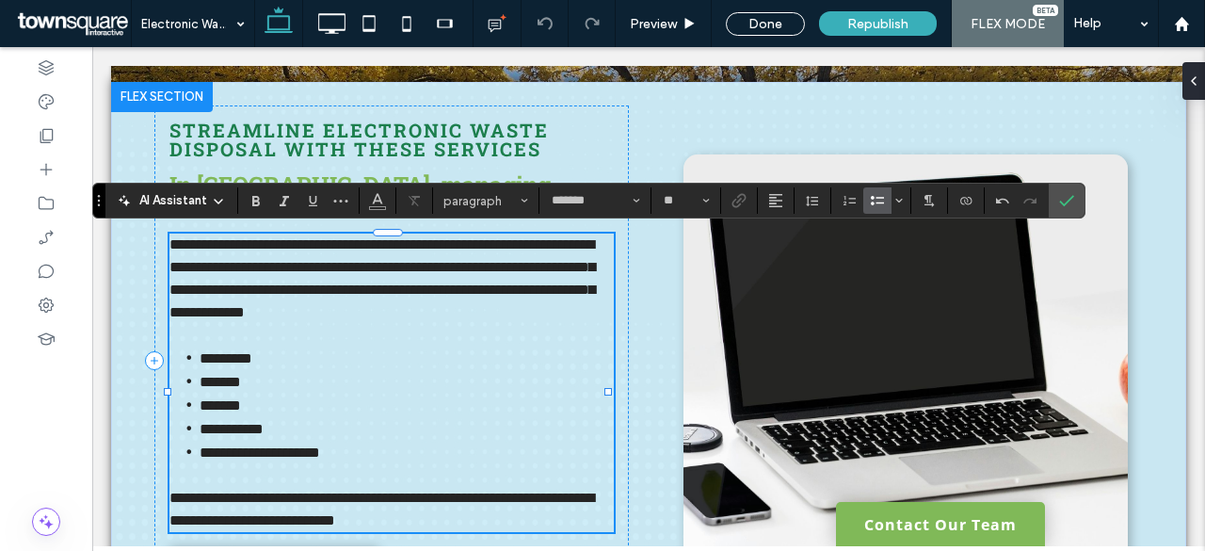
click at [263, 285] on span "**********" at bounding box center [381, 278] width 425 height 82
click at [320, 285] on span "**********" at bounding box center [381, 278] width 425 height 82
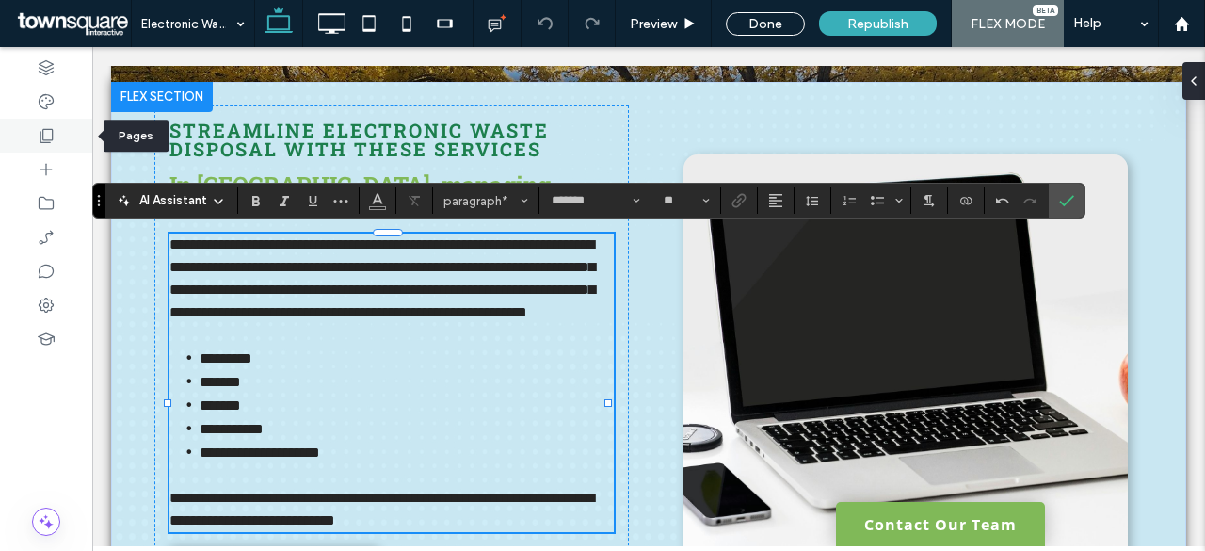
click at [51, 140] on use at bounding box center [46, 136] width 13 height 14
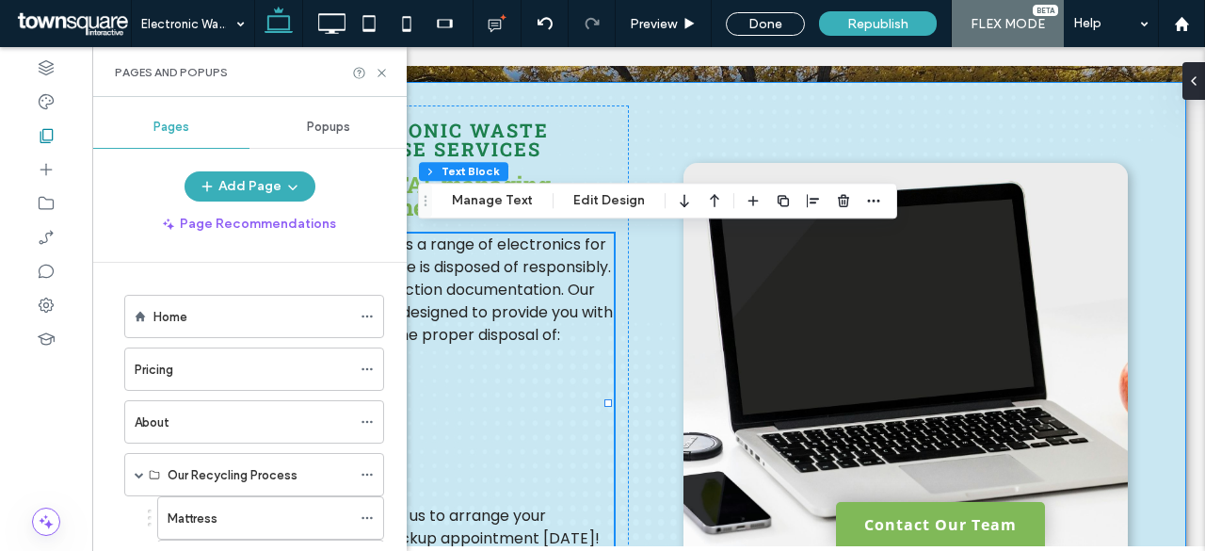
drag, startPoint x: 691, startPoint y: 104, endPoint x: 708, endPoint y: 95, distance: 18.9
click at [691, 104] on div "Streamline Electronic Waste Disposal with These Services In Western MA, managin…" at bounding box center [648, 381] width 1075 height 599
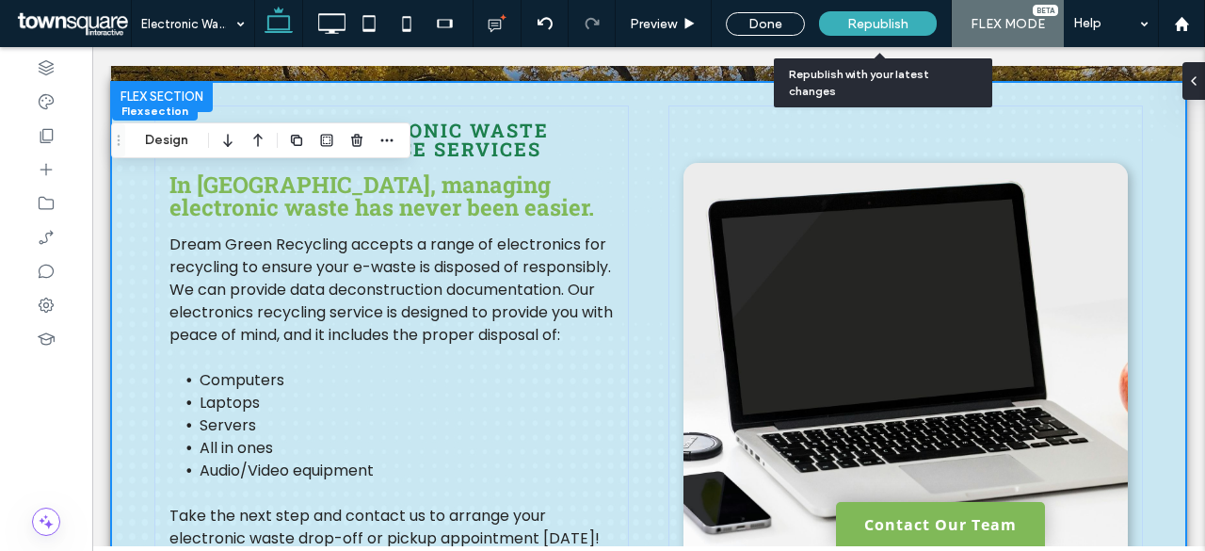
click at [885, 18] on div "Republish" at bounding box center [878, 23] width 118 height 24
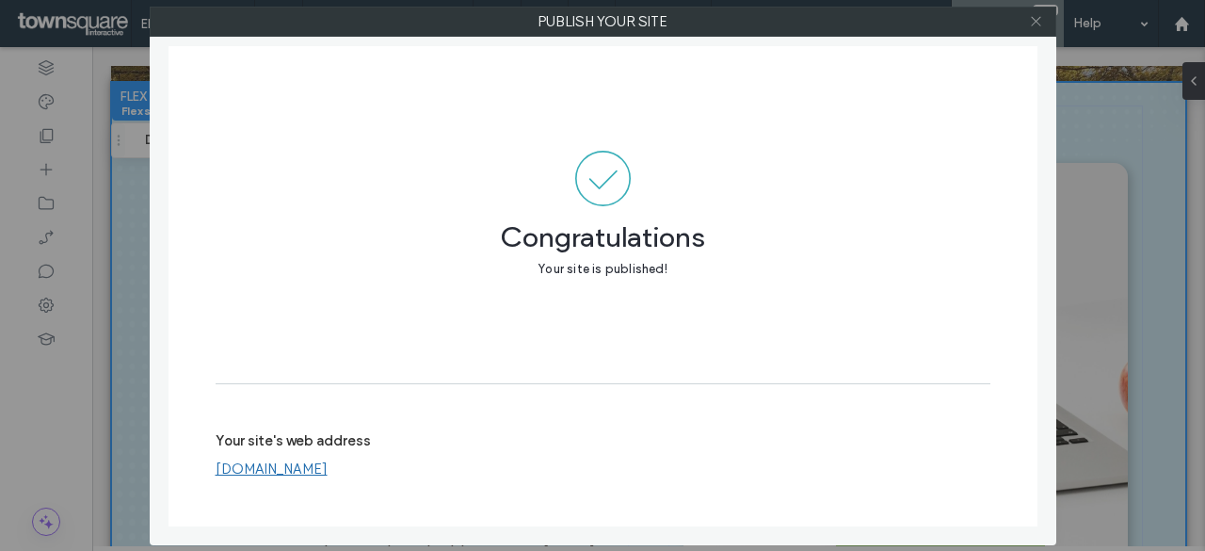
click at [1033, 22] on icon at bounding box center [1036, 21] width 14 height 14
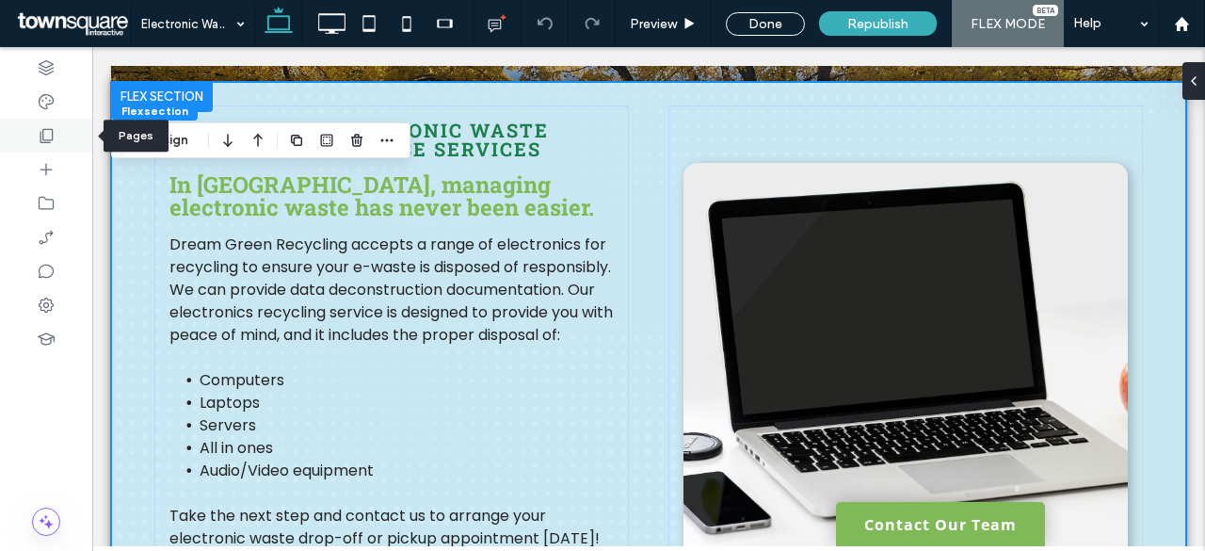
click at [48, 131] on icon at bounding box center [46, 135] width 19 height 19
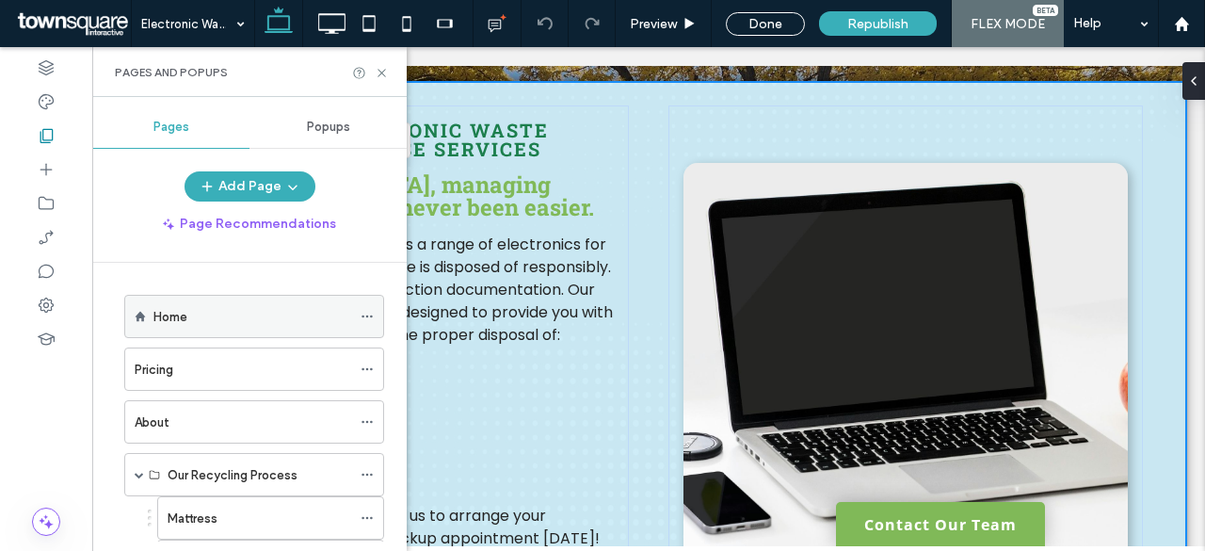
click at [185, 310] on label "Home" at bounding box center [170, 316] width 34 height 33
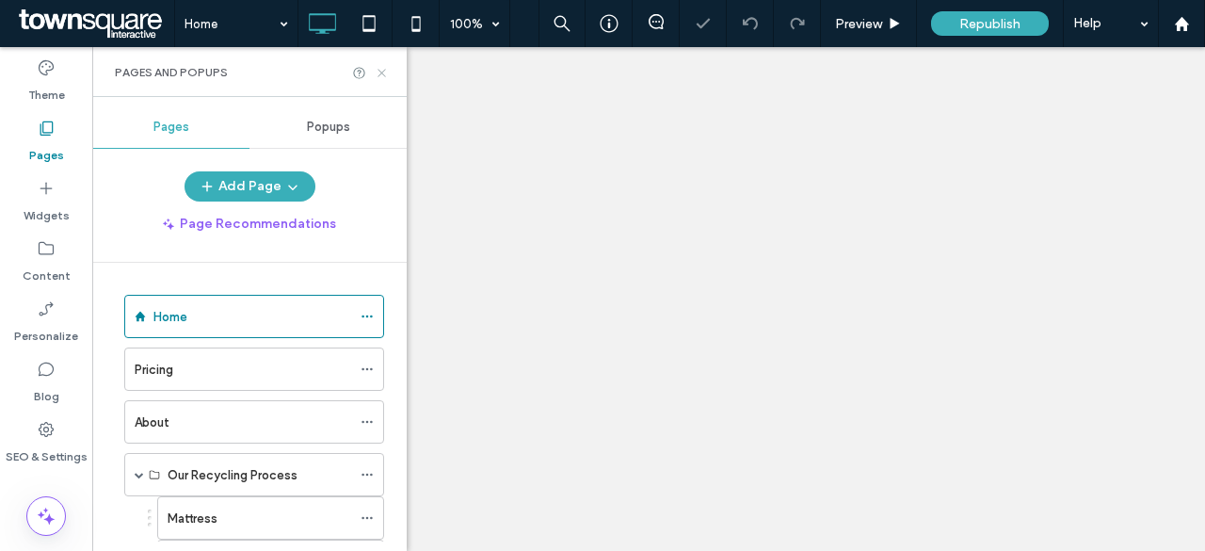
click at [381, 71] on icon at bounding box center [382, 73] width 14 height 14
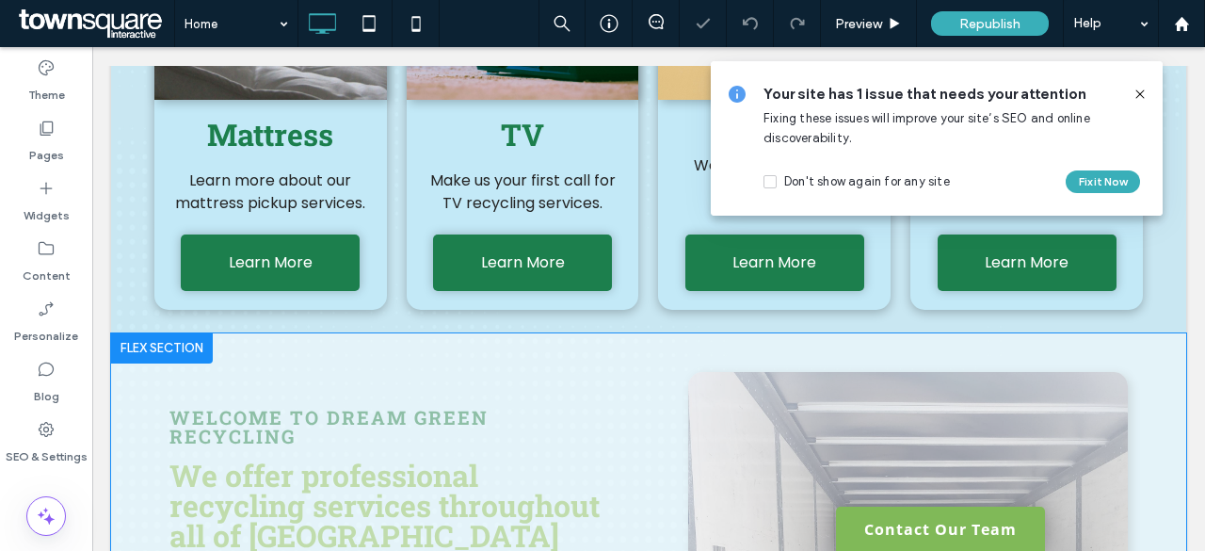
scroll to position [1129, 0]
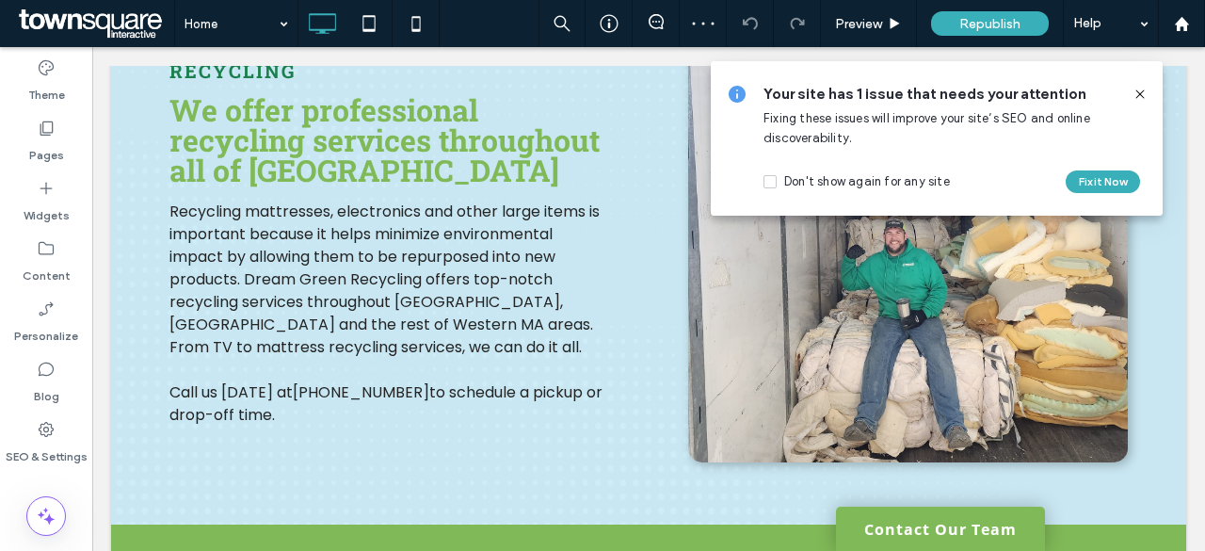
click at [1141, 91] on use at bounding box center [1139, 93] width 8 height 8
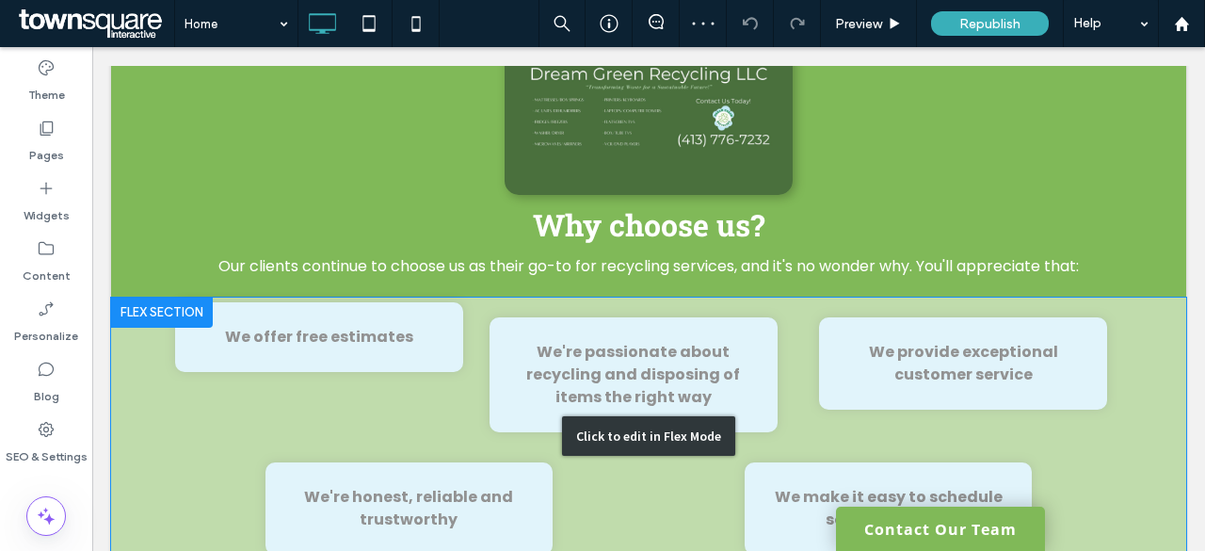
scroll to position [1882, 0]
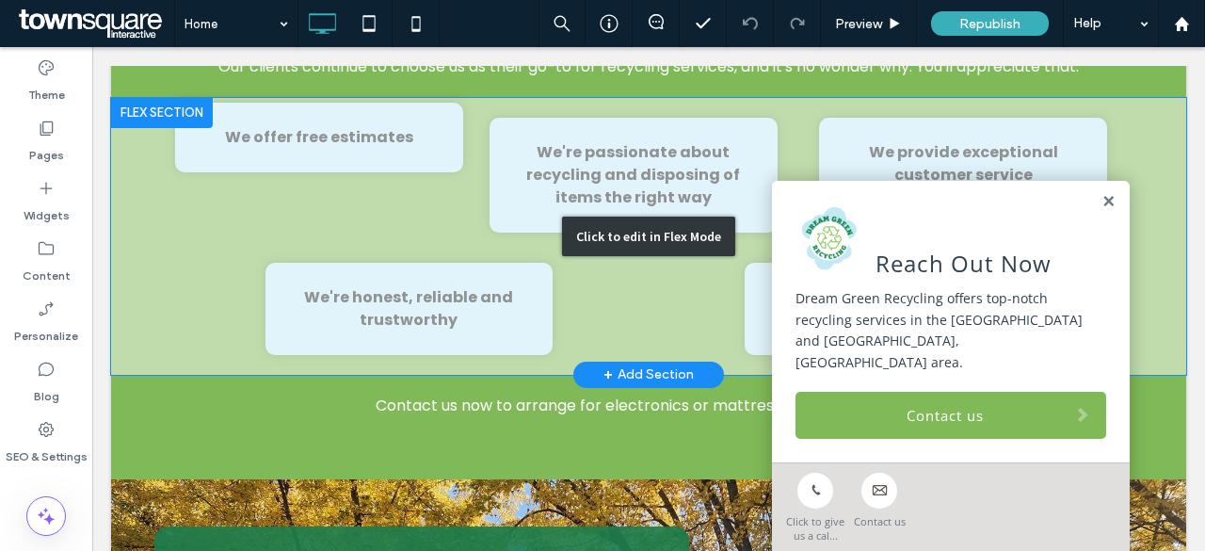
click at [604, 168] on div "Click to edit in Flex Mode" at bounding box center [648, 236] width 1075 height 277
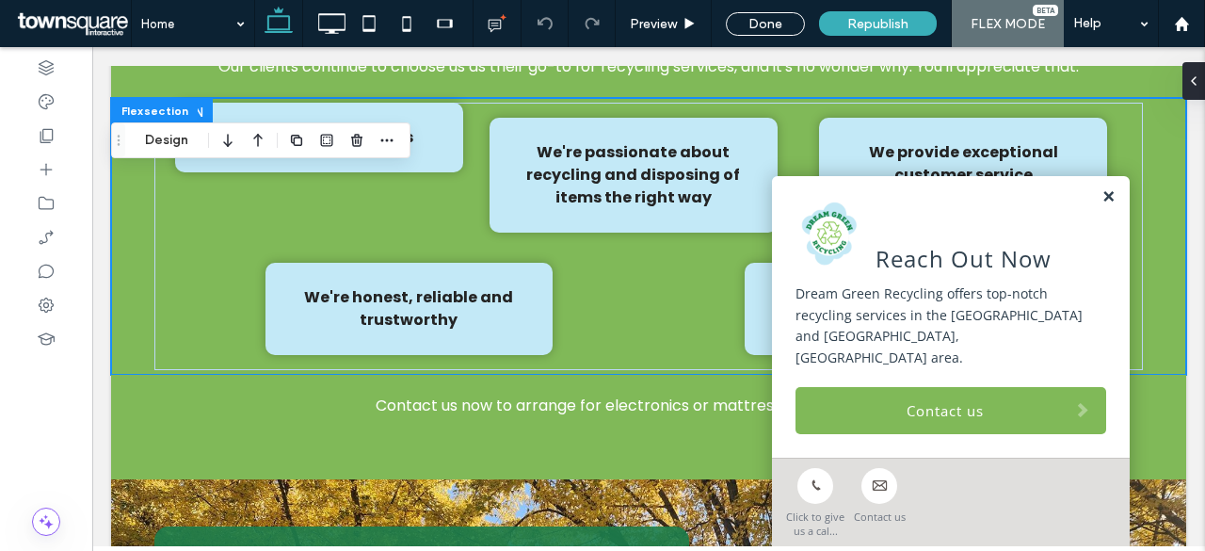
click at [1101, 205] on link at bounding box center [1108, 197] width 14 height 16
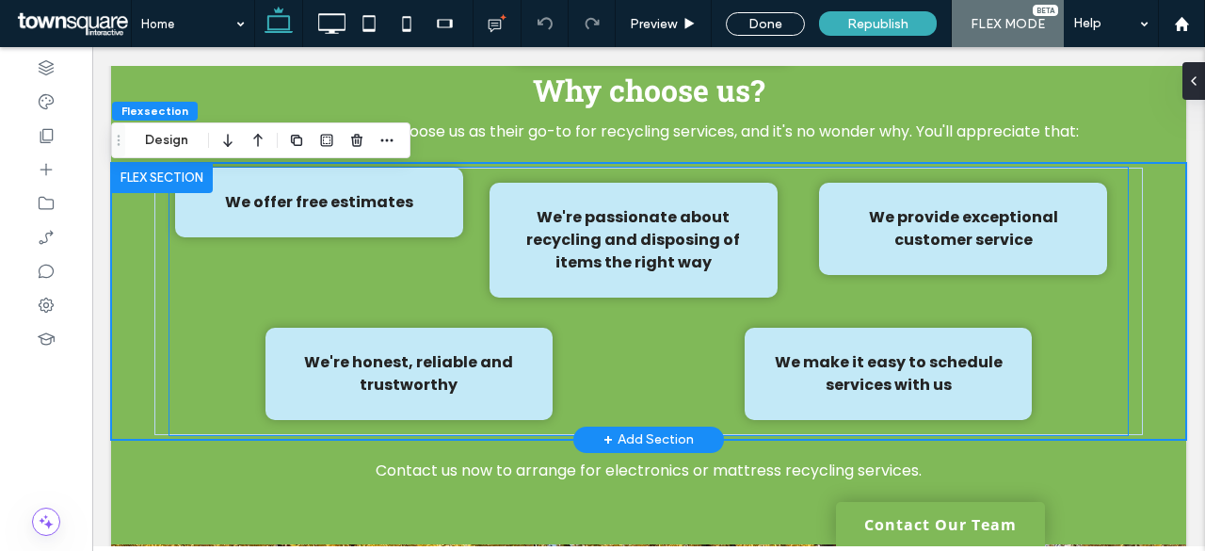
scroll to position [1788, 0]
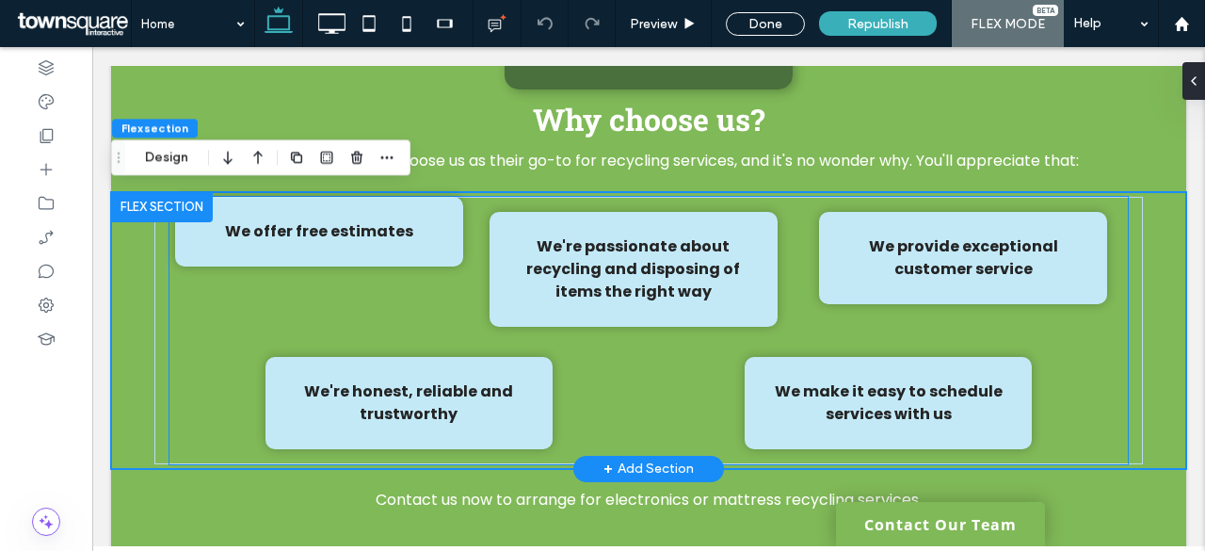
click at [650, 266] on strong "We're passionate about recycling and disposing of items the right way" at bounding box center [633, 268] width 214 height 67
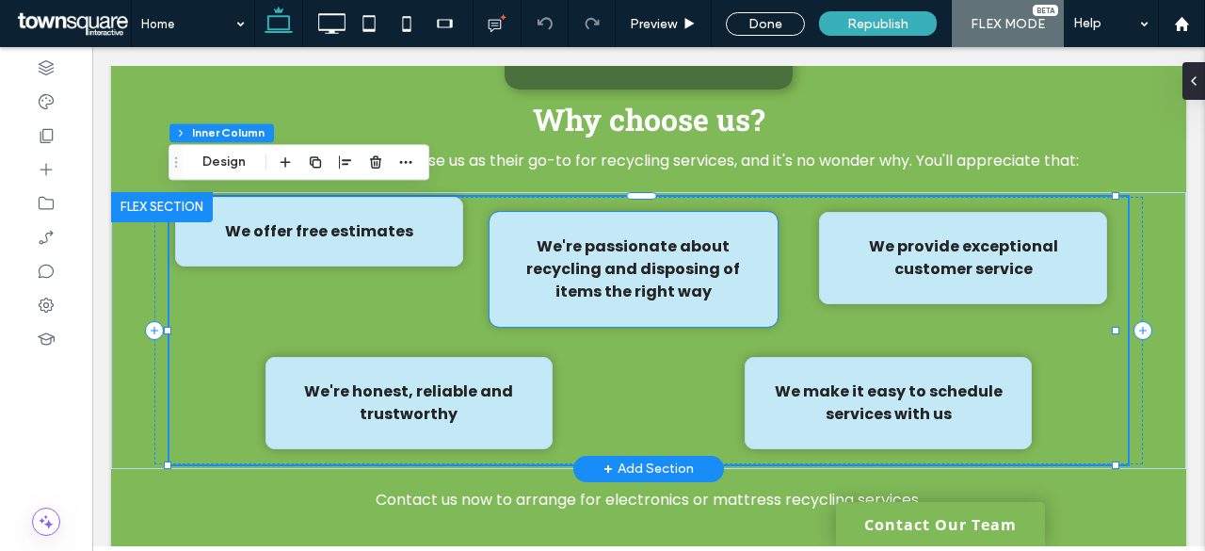
click at [703, 284] on p "We're passionate about recycling and disposing of items the right way" at bounding box center [633, 269] width 241 height 68
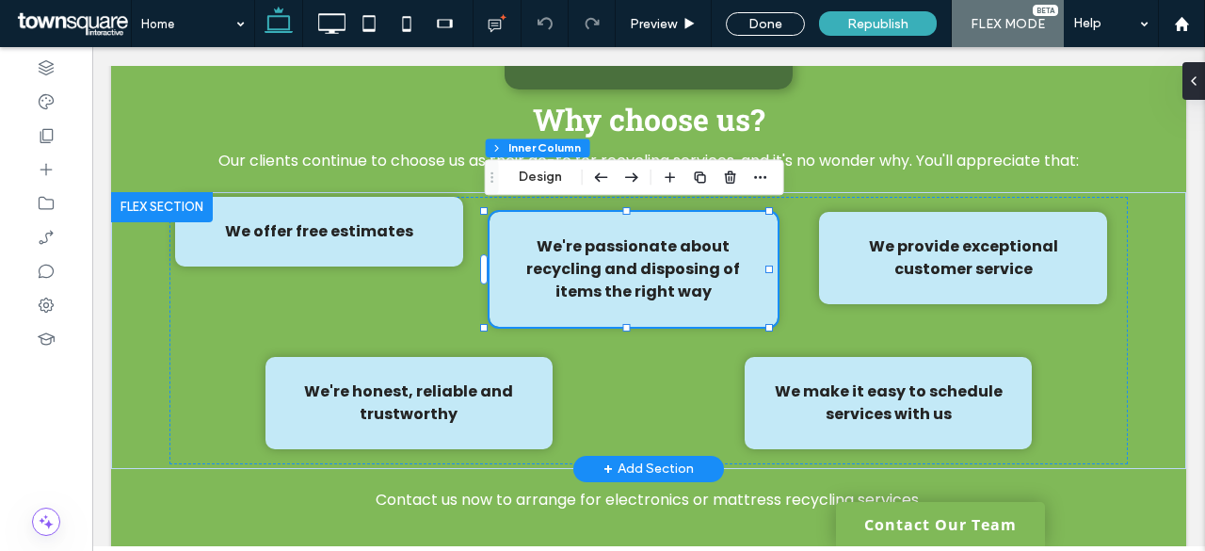
type input "**"
click at [708, 287] on p "We're passionate about recycling and disposing of items the right way" at bounding box center [633, 269] width 241 height 68
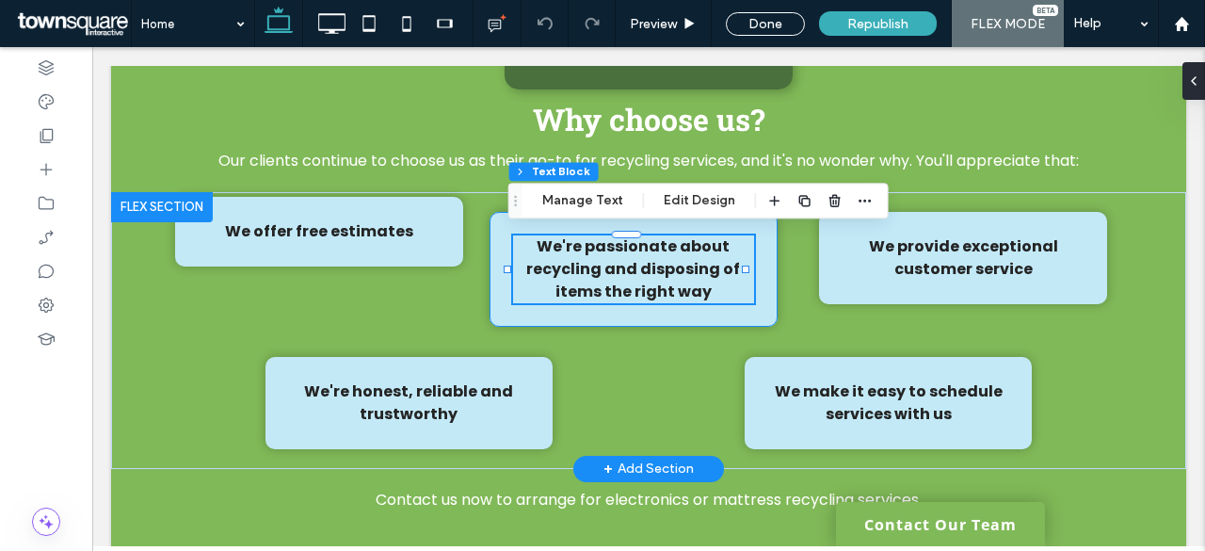
click at [704, 286] on p "We're passionate about recycling and disposing of items the right way" at bounding box center [633, 269] width 241 height 68
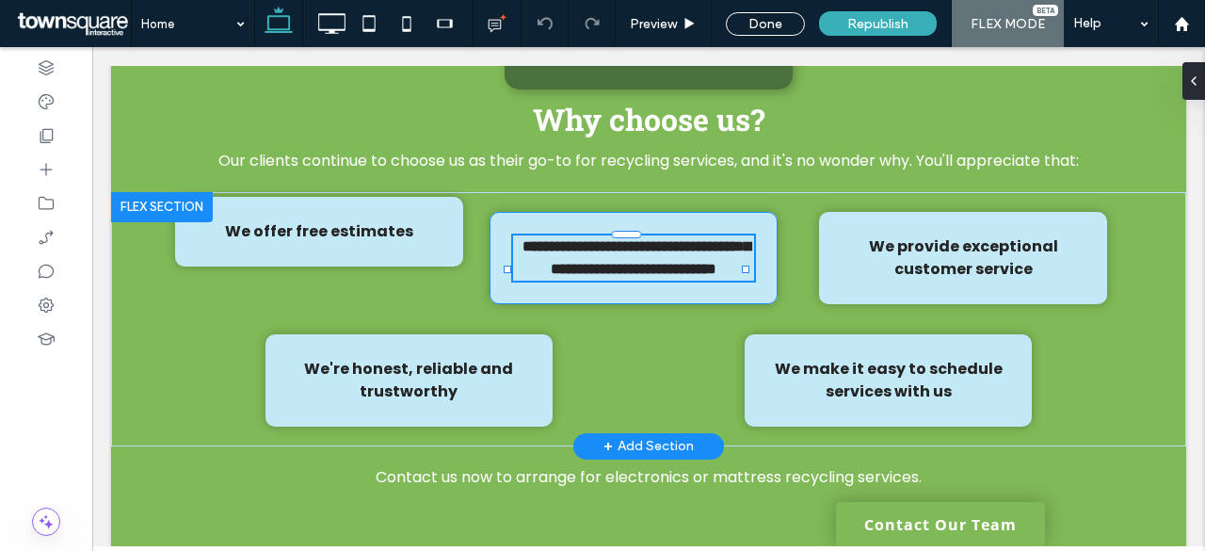
type input "*******"
type input "**"
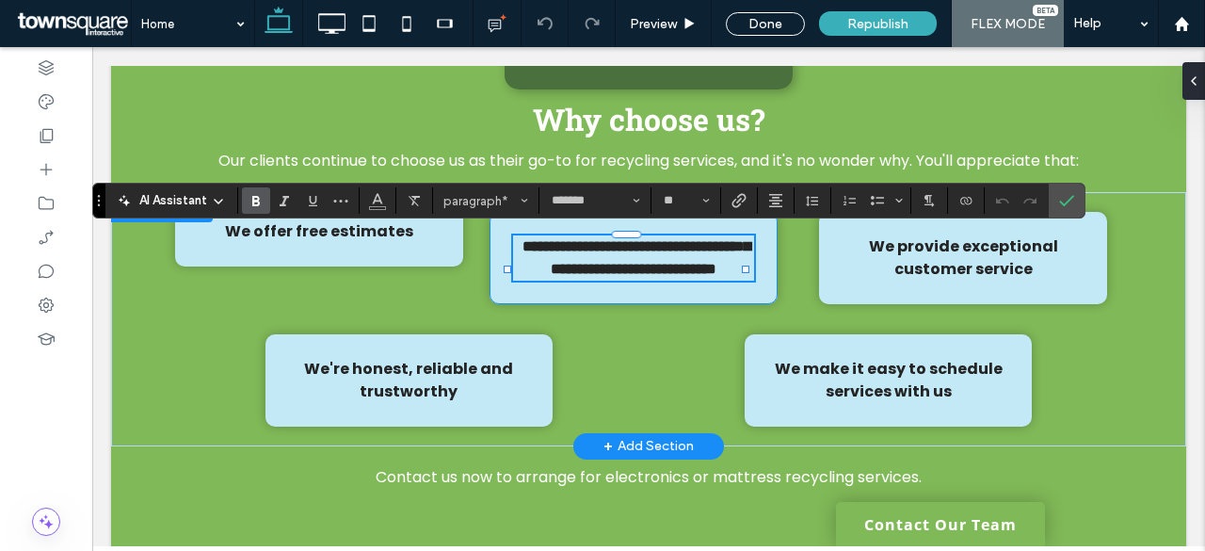
click at [704, 280] on p "**********" at bounding box center [633, 257] width 241 height 45
click at [973, 272] on strong "We provide exceptional customer service" at bounding box center [963, 257] width 189 height 44
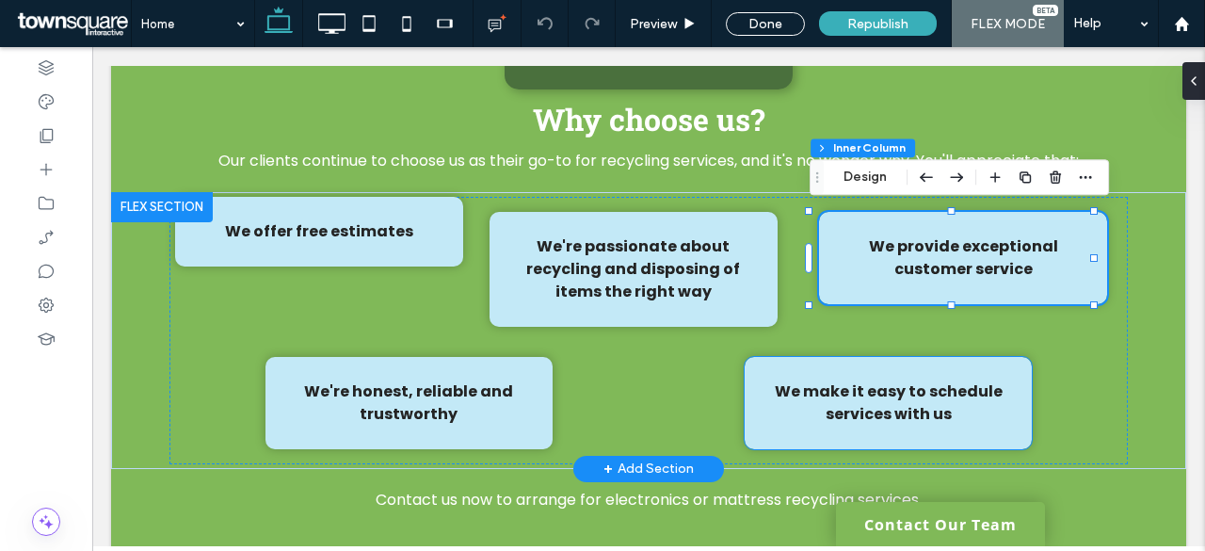
click at [896, 390] on strong "We make it easy to schedule services with us" at bounding box center [888, 402] width 228 height 44
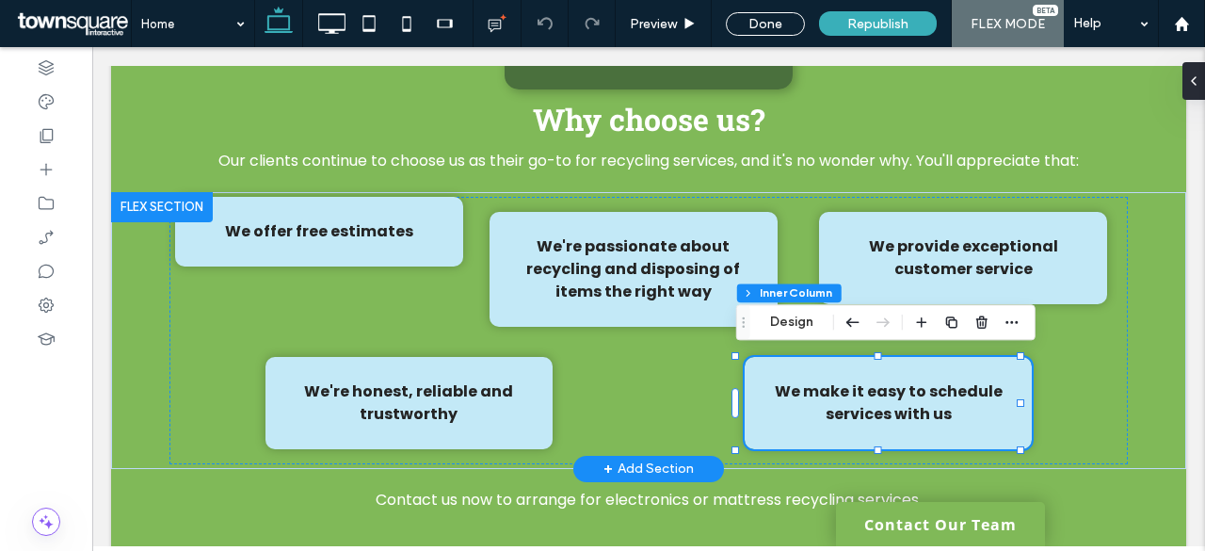
type input "**"
click at [944, 416] on p "We make it easy to schedule services with us" at bounding box center [888, 402] width 241 height 45
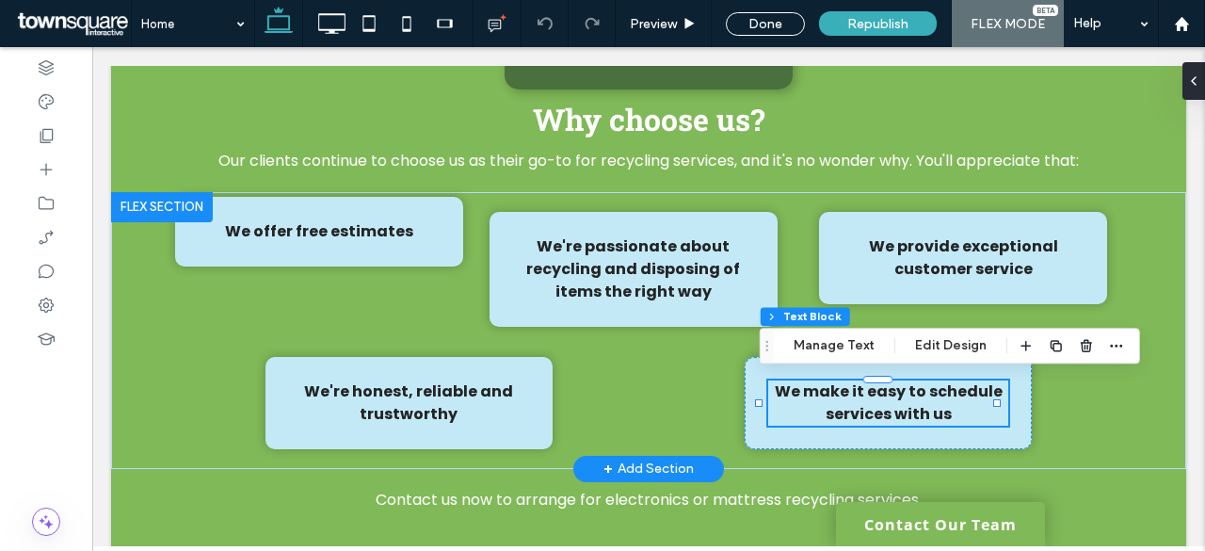
click at [946, 416] on p "We make it easy to schedule services with us" at bounding box center [888, 402] width 241 height 45
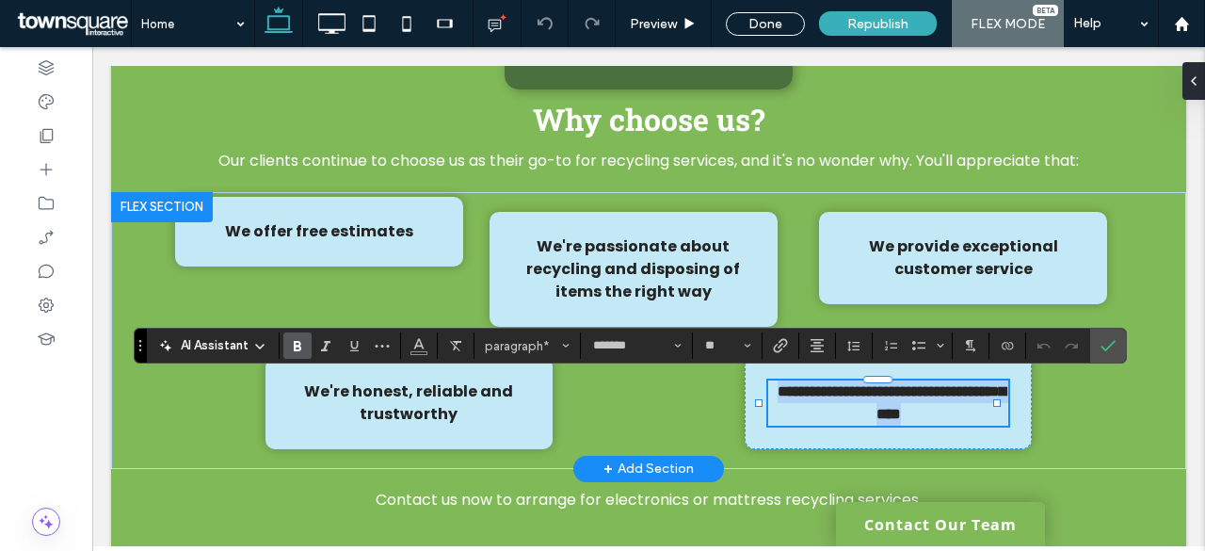
click at [944, 413] on p "**********" at bounding box center [888, 402] width 241 height 45
click at [425, 392] on strong "We're honest, reliable and trustworthy" at bounding box center [408, 402] width 209 height 44
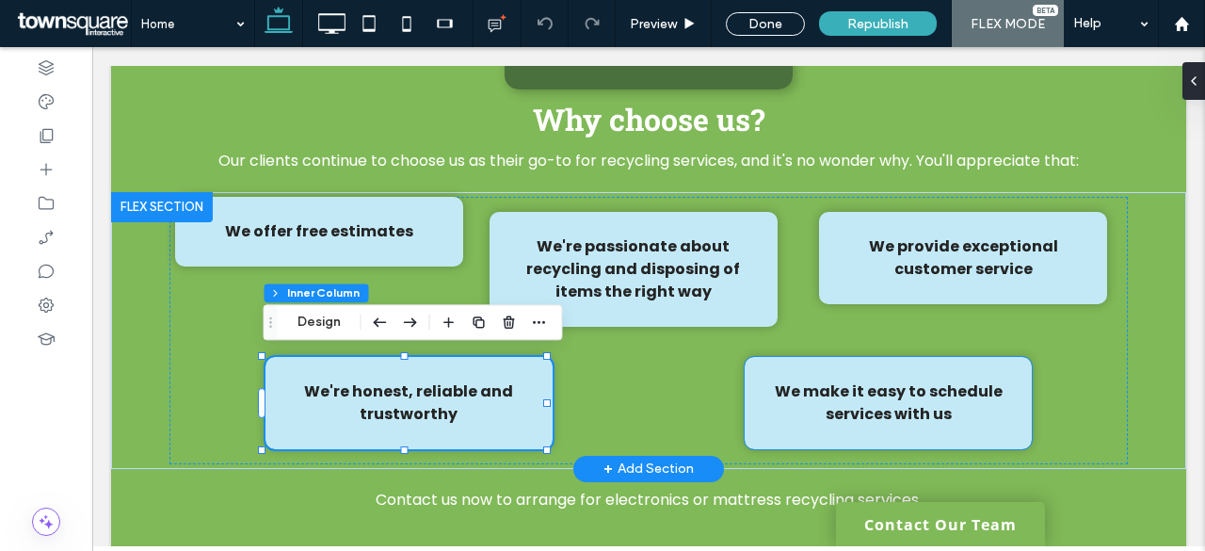
click at [873, 402] on strong "We make it easy to schedule services with us" at bounding box center [888, 402] width 228 height 44
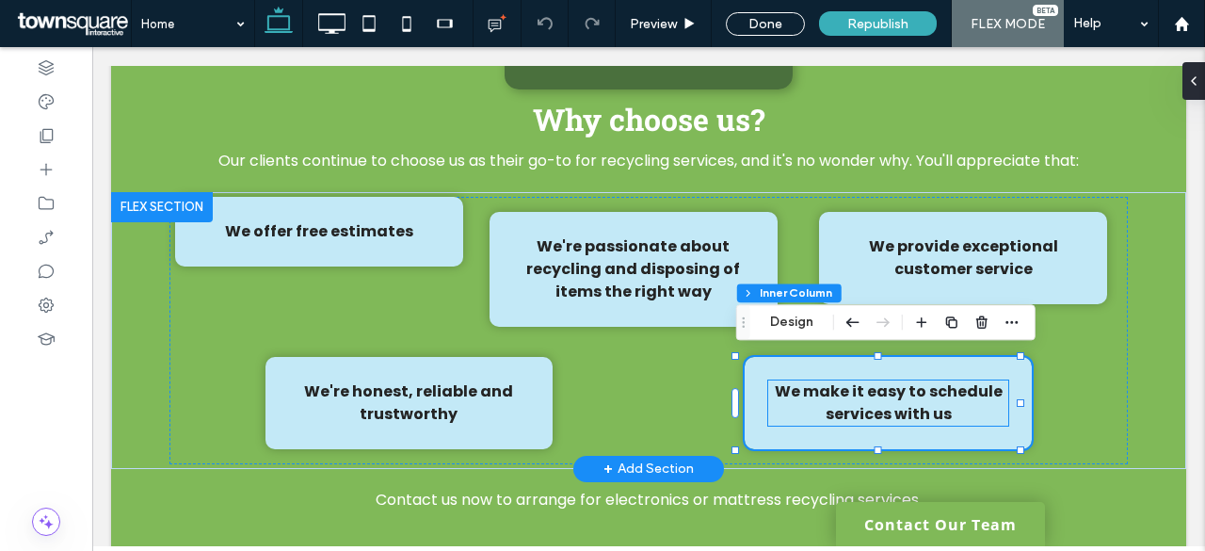
click at [958, 412] on p "We make it easy to schedule services with us" at bounding box center [888, 402] width 241 height 45
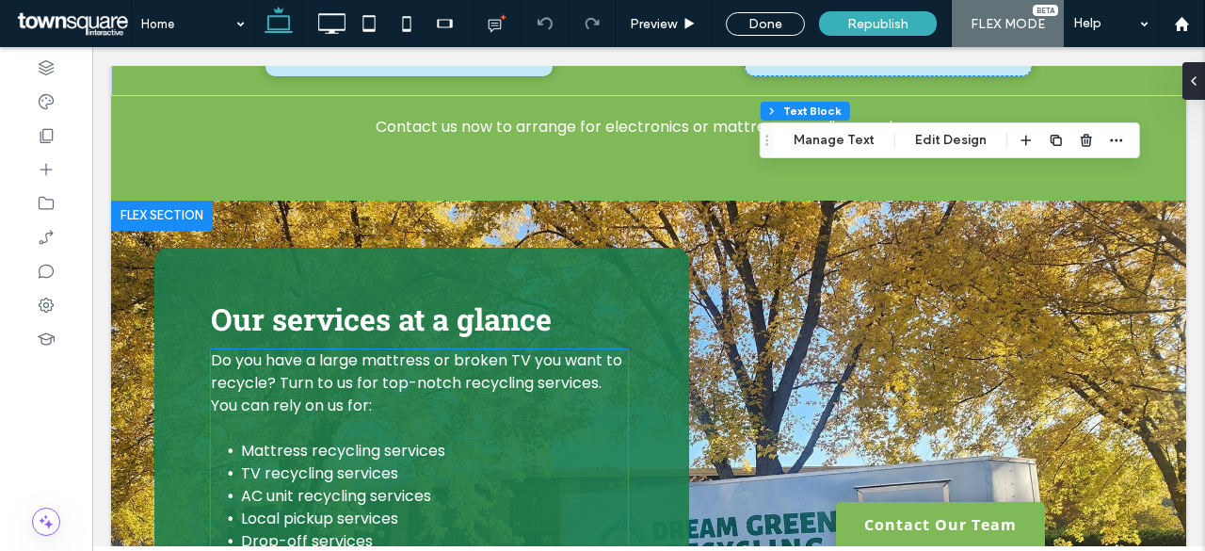
scroll to position [2353, 0]
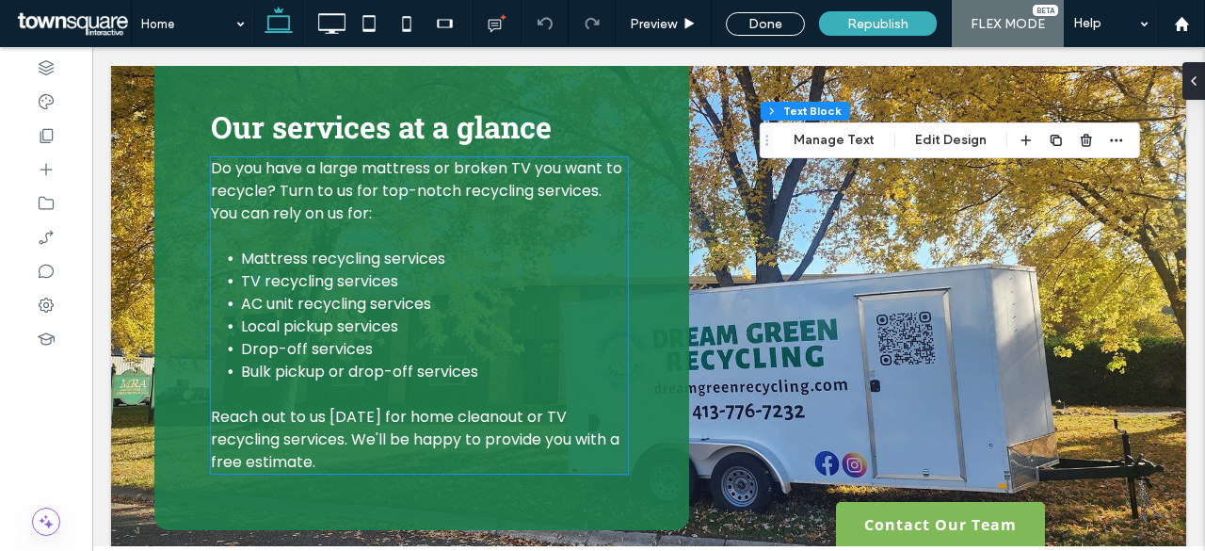
click at [346, 455] on p "Reach out to us [DATE] for home cleanout or TV recycling services. We'll be hap…" at bounding box center [419, 440] width 417 height 68
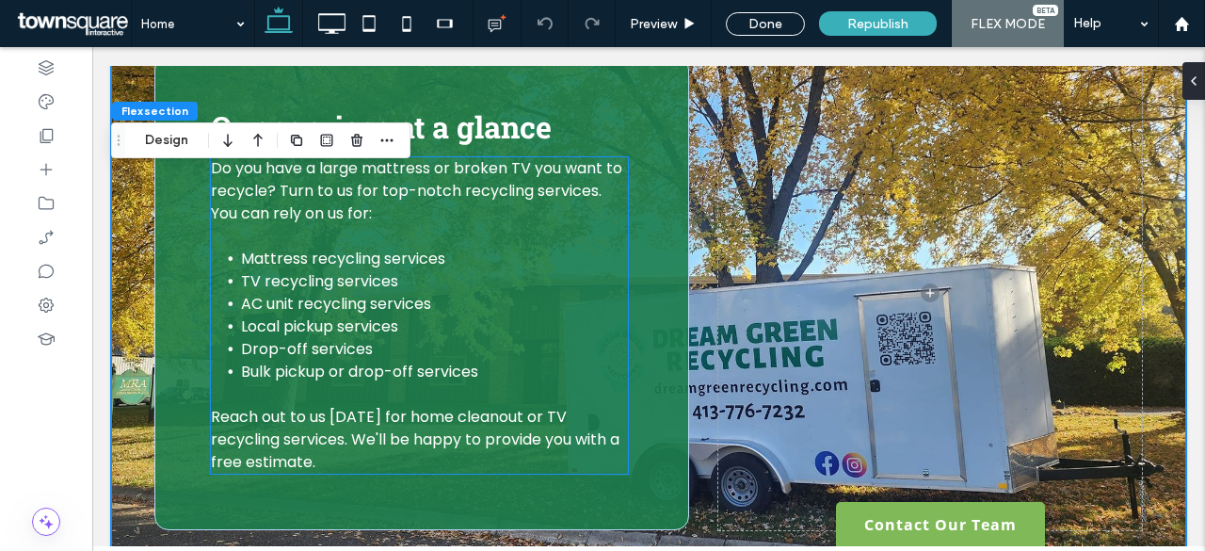
click at [342, 467] on p "Reach out to us [DATE] for home cleanout or TV recycling services. We'll be hap…" at bounding box center [419, 440] width 417 height 68
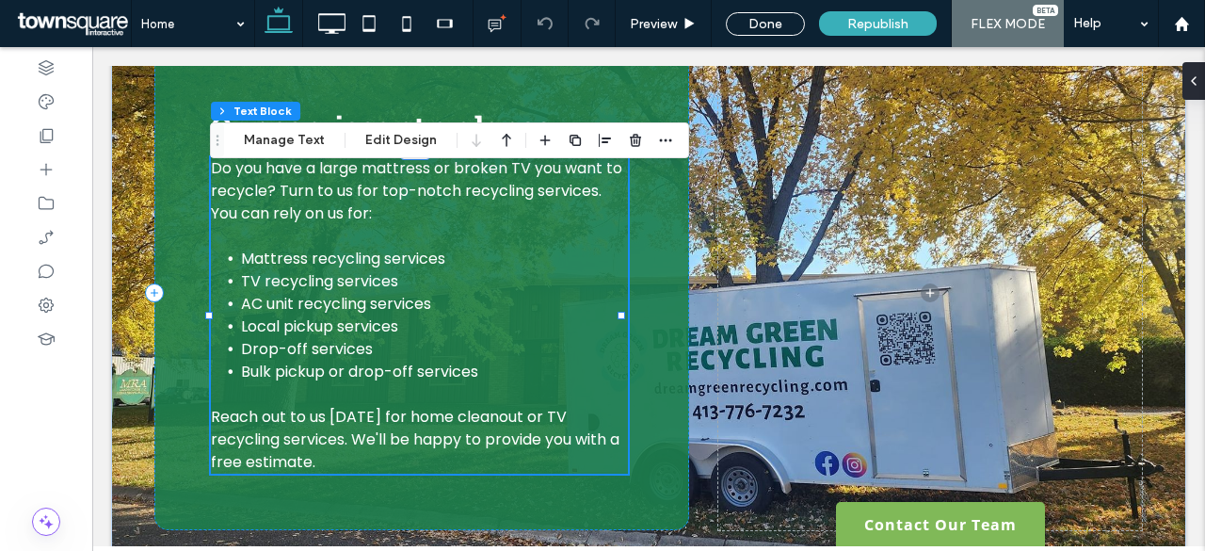
click at [330, 464] on p "Reach out to us [DATE] for home cleanout or TV recycling services. We'll be hap…" at bounding box center [419, 440] width 417 height 68
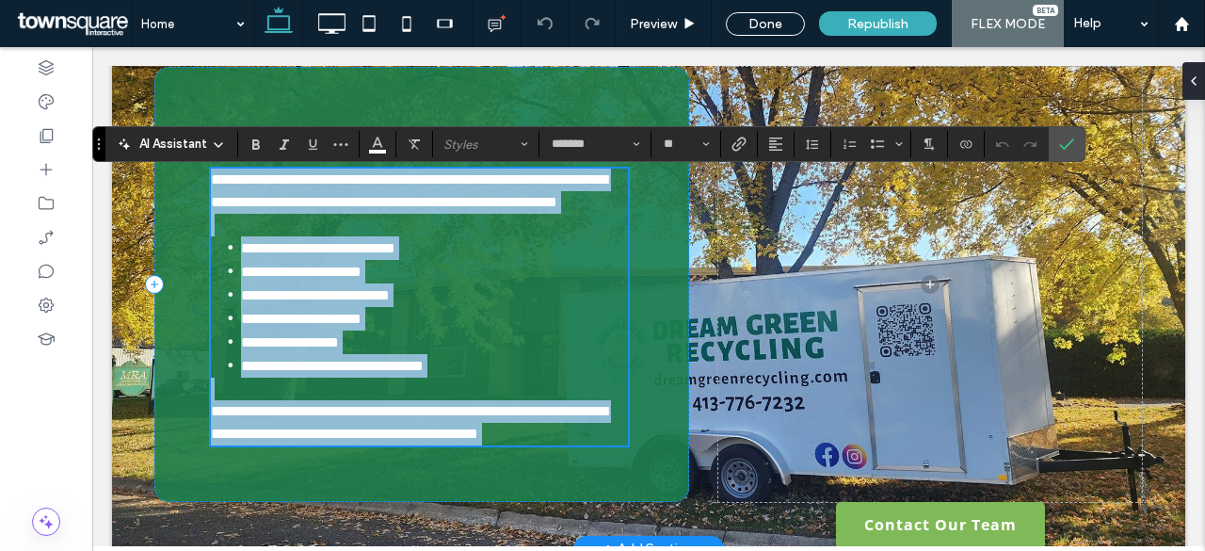
scroll to position [2327, 0]
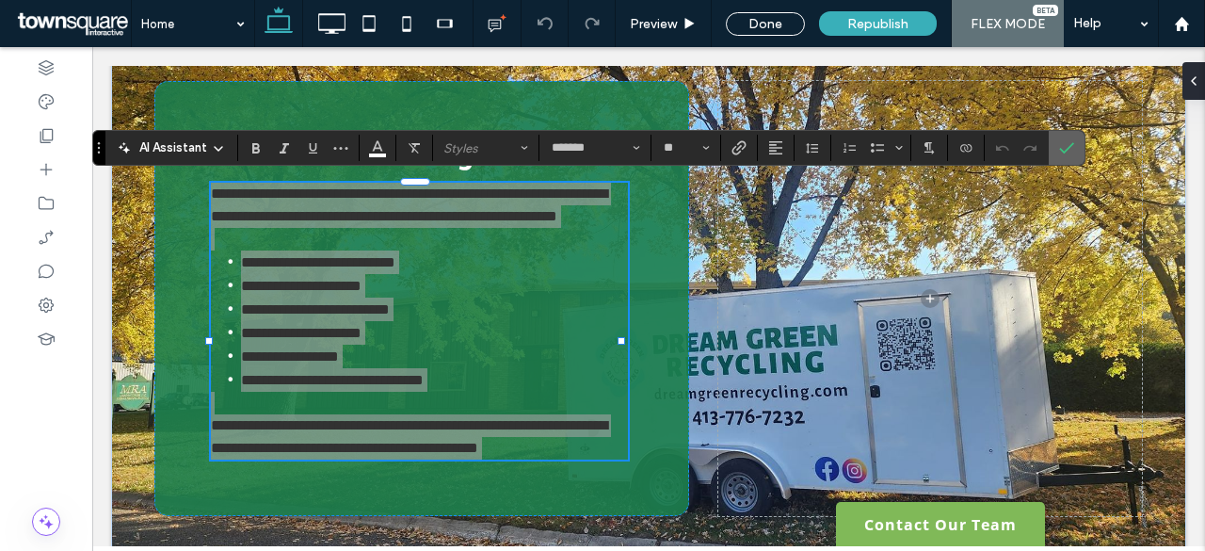
click at [1067, 150] on icon "Confirm" at bounding box center [1066, 147] width 15 height 15
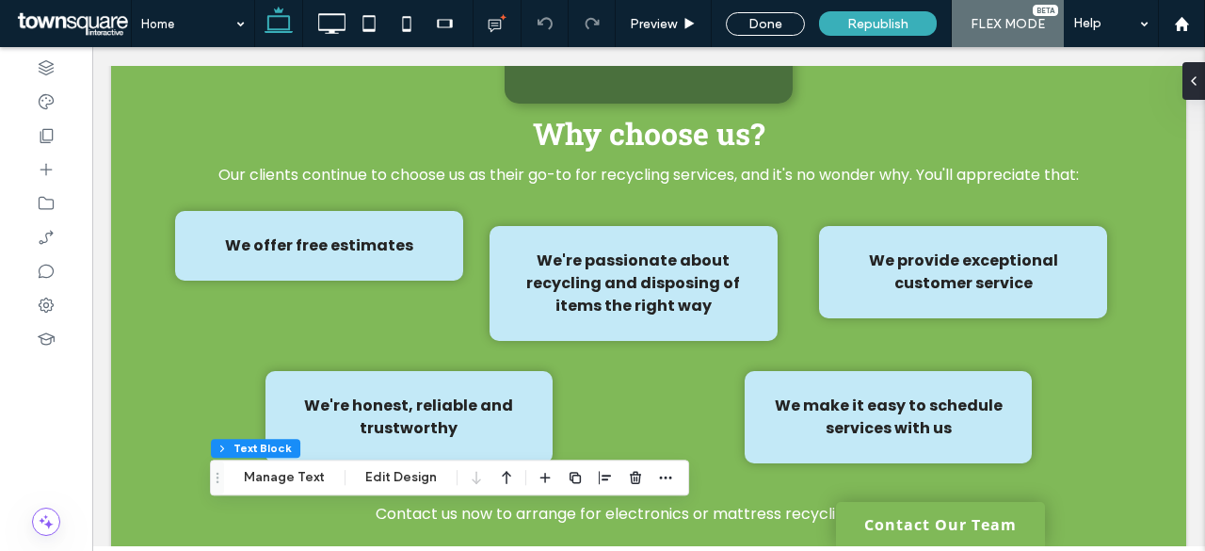
scroll to position [1763, 0]
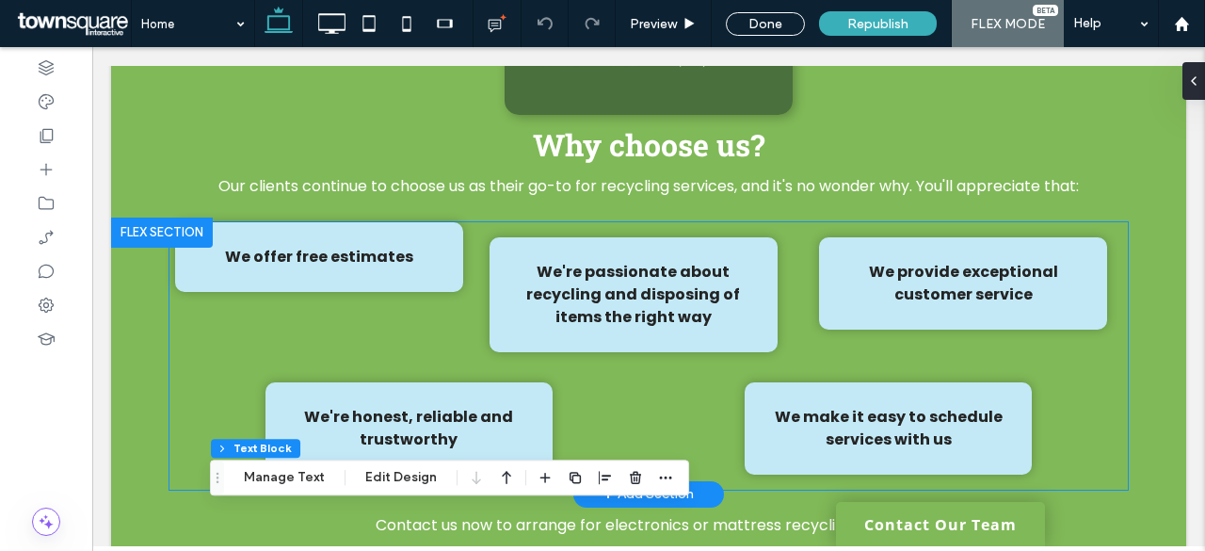
click at [344, 259] on strong "We offer free estimates" at bounding box center [319, 257] width 188 height 22
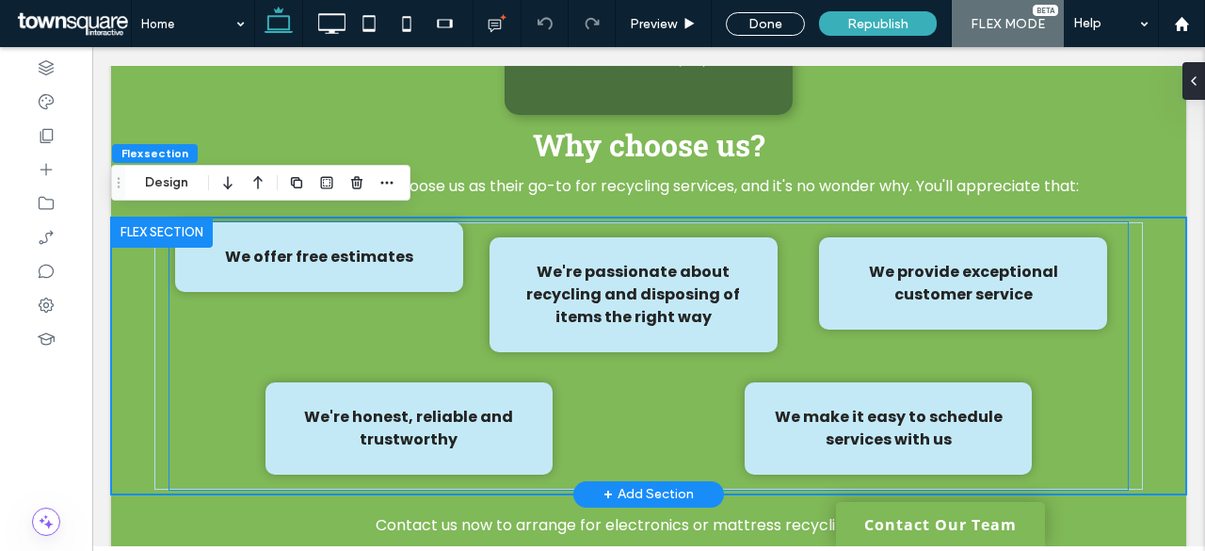
click at [377, 251] on strong "We offer free estimates" at bounding box center [319, 257] width 188 height 22
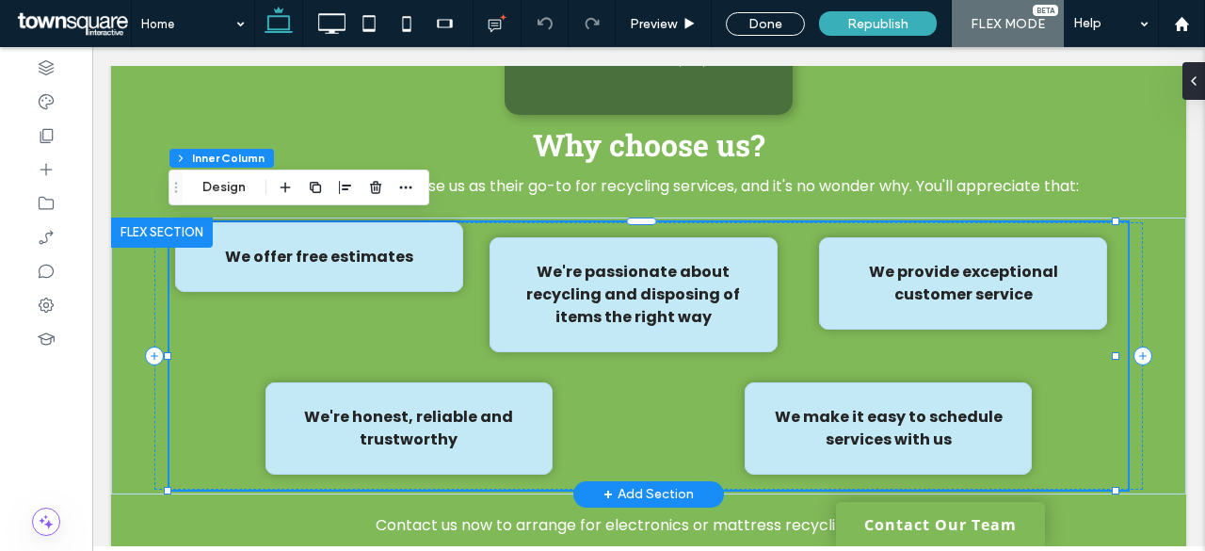
click at [403, 251] on strong "We offer free estimates" at bounding box center [319, 257] width 188 height 22
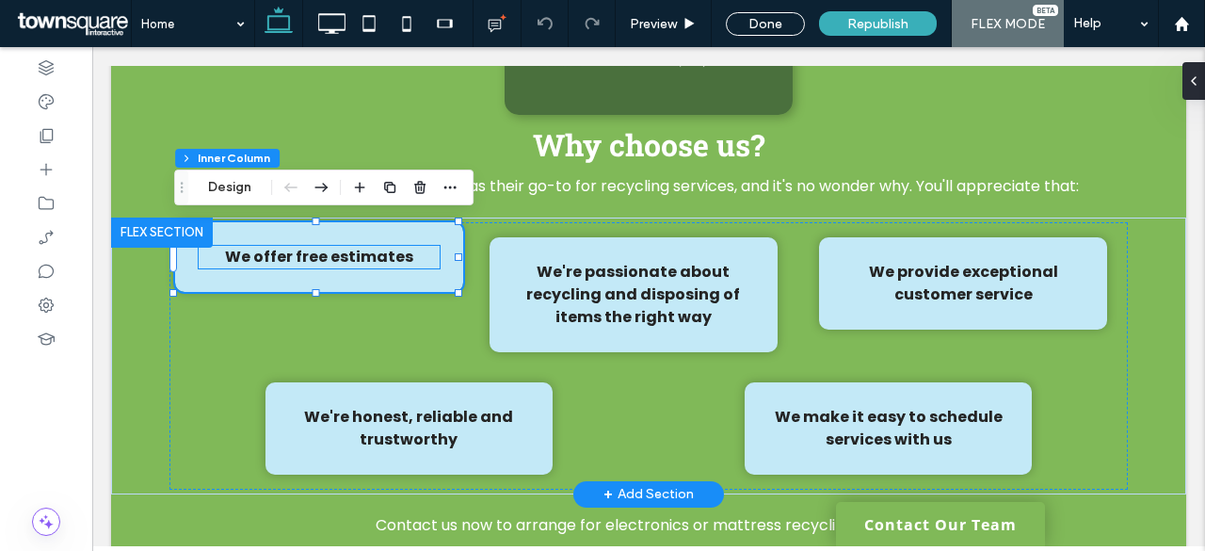
click at [411, 259] on p "We offer free estimates" at bounding box center [319, 257] width 241 height 23
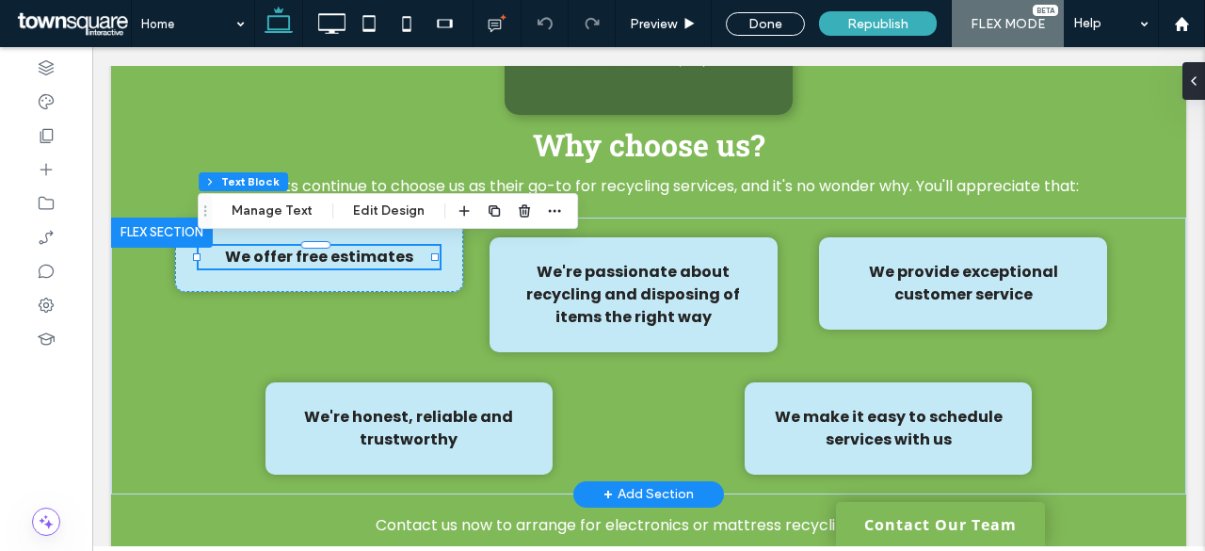
click at [403, 260] on strong "We offer free estimates" at bounding box center [319, 257] width 188 height 22
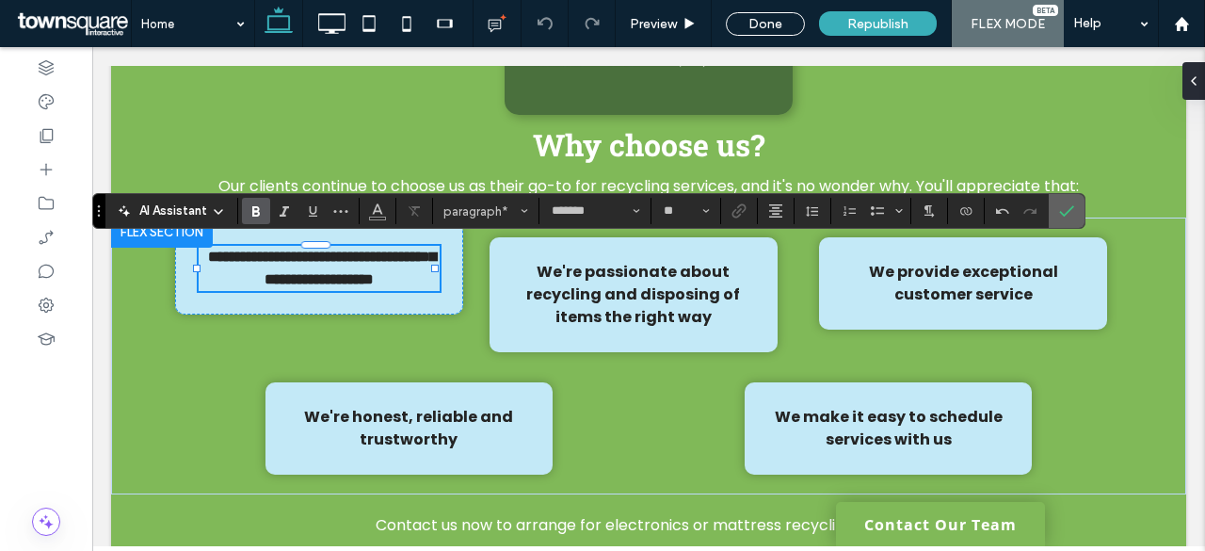
click at [1065, 216] on icon "Confirm" at bounding box center [1066, 210] width 15 height 15
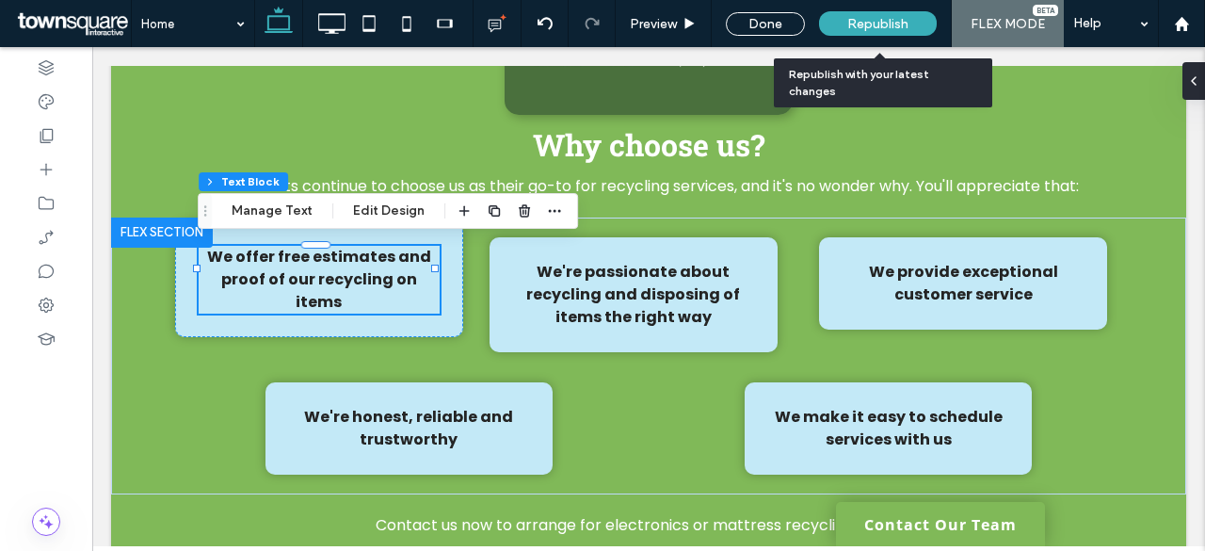
click at [905, 22] on span "Republish" at bounding box center [877, 24] width 61 height 16
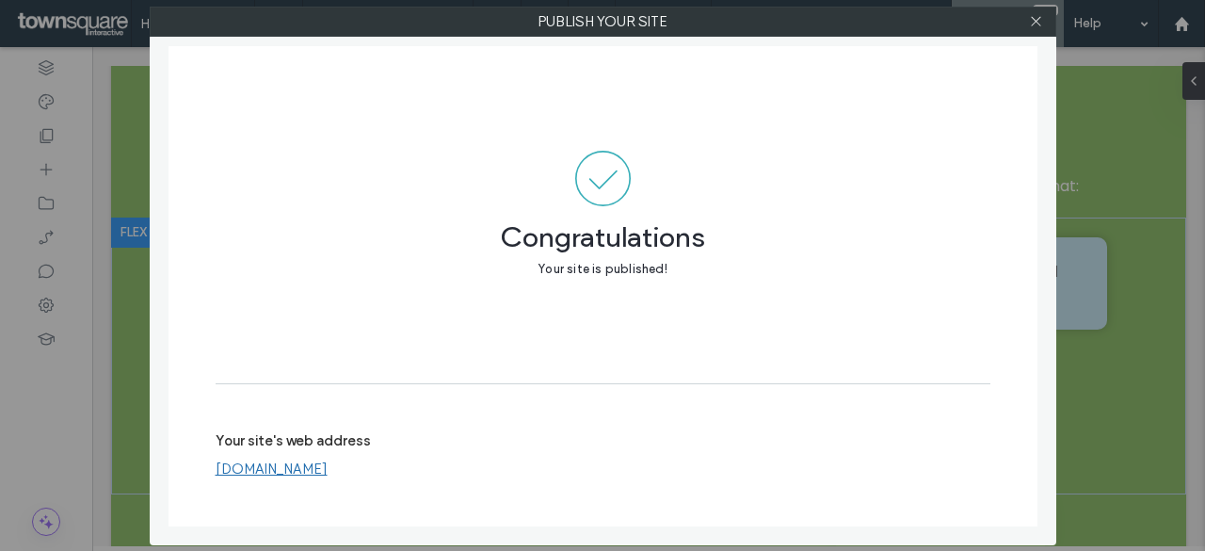
drag, startPoint x: 1040, startPoint y: 23, endPoint x: 1046, endPoint y: 0, distance: 23.5
click at [1041, 22] on icon at bounding box center [1036, 21] width 14 height 14
